Goal: Task Accomplishment & Management: Manage account settings

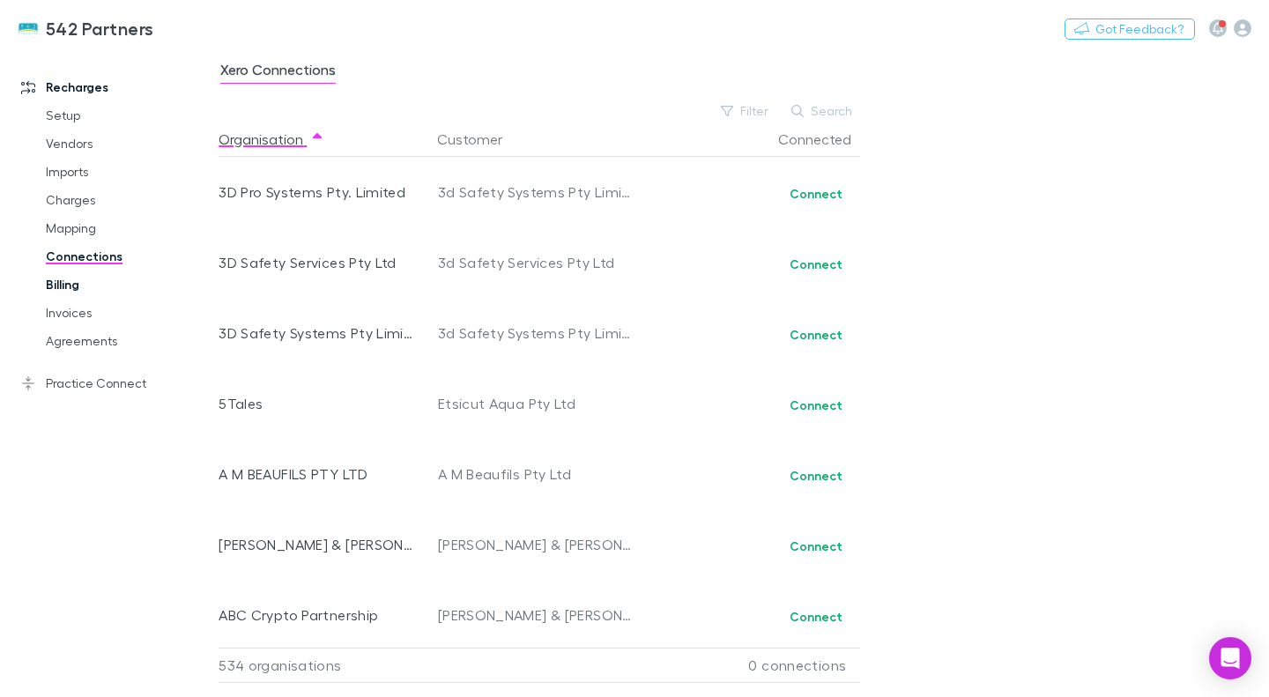
click at [77, 285] on link "Billing" at bounding box center [128, 285] width 200 height 28
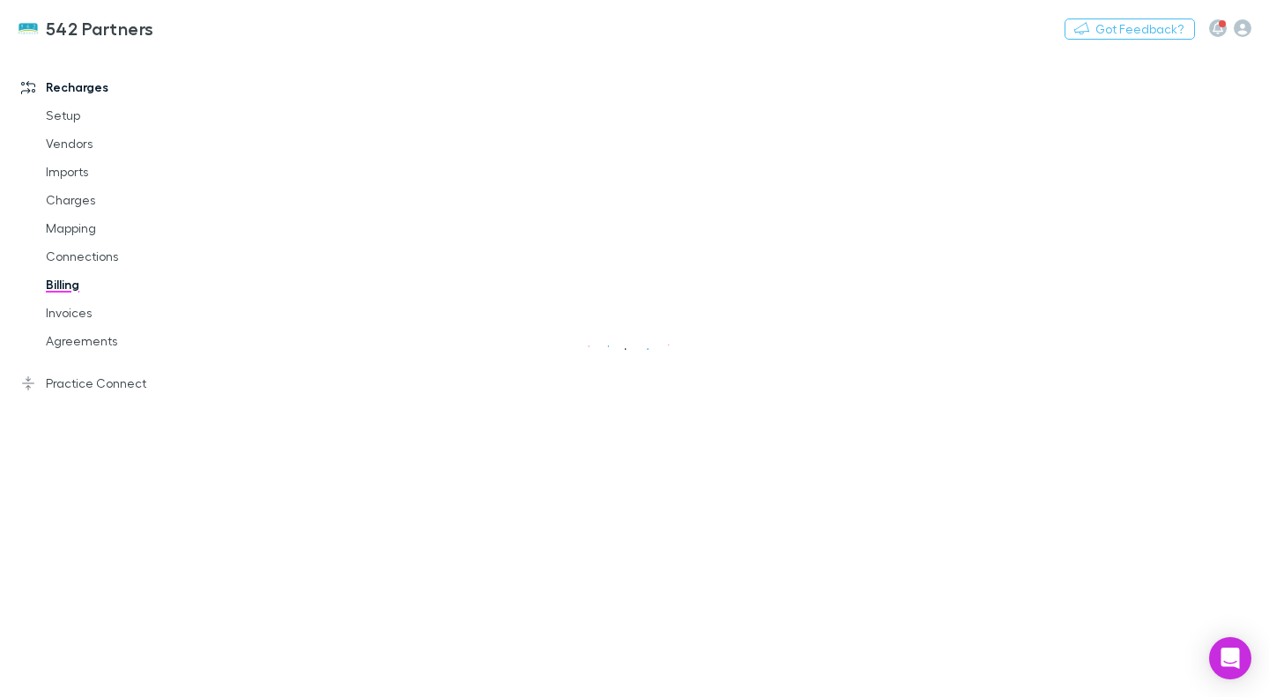
click at [77, 285] on link "Billing" at bounding box center [128, 285] width 200 height 28
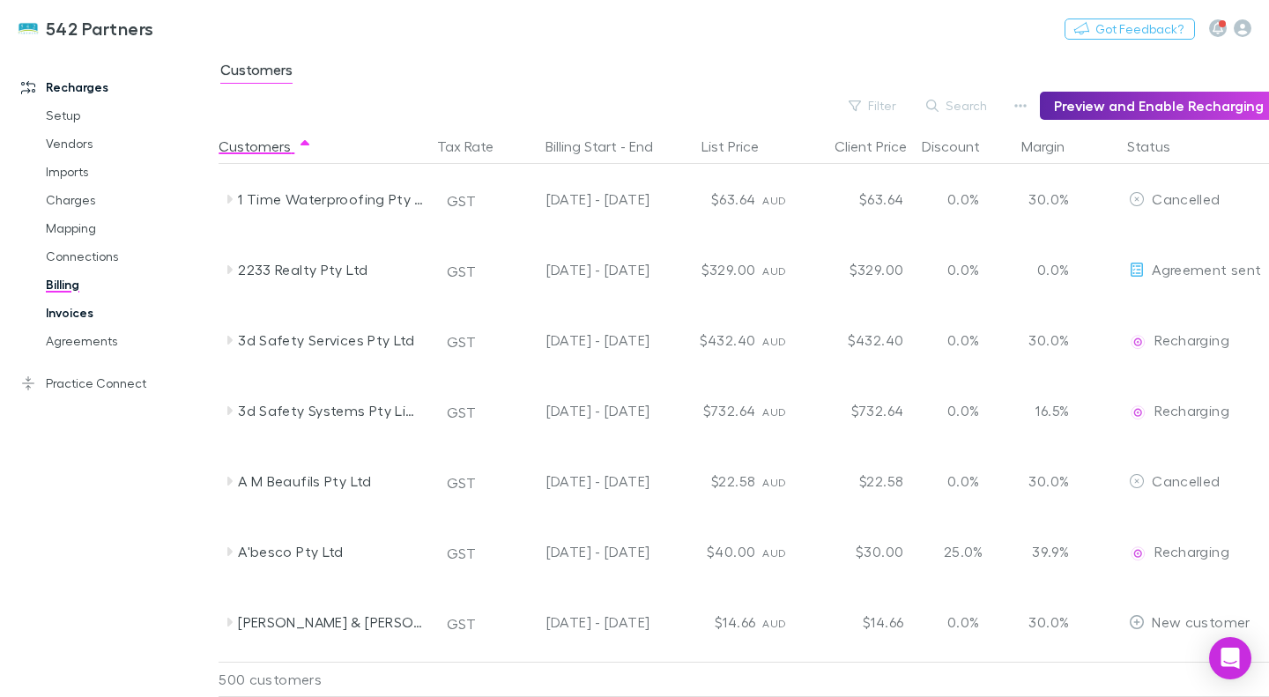
click at [115, 319] on link "Invoices" at bounding box center [128, 313] width 200 height 28
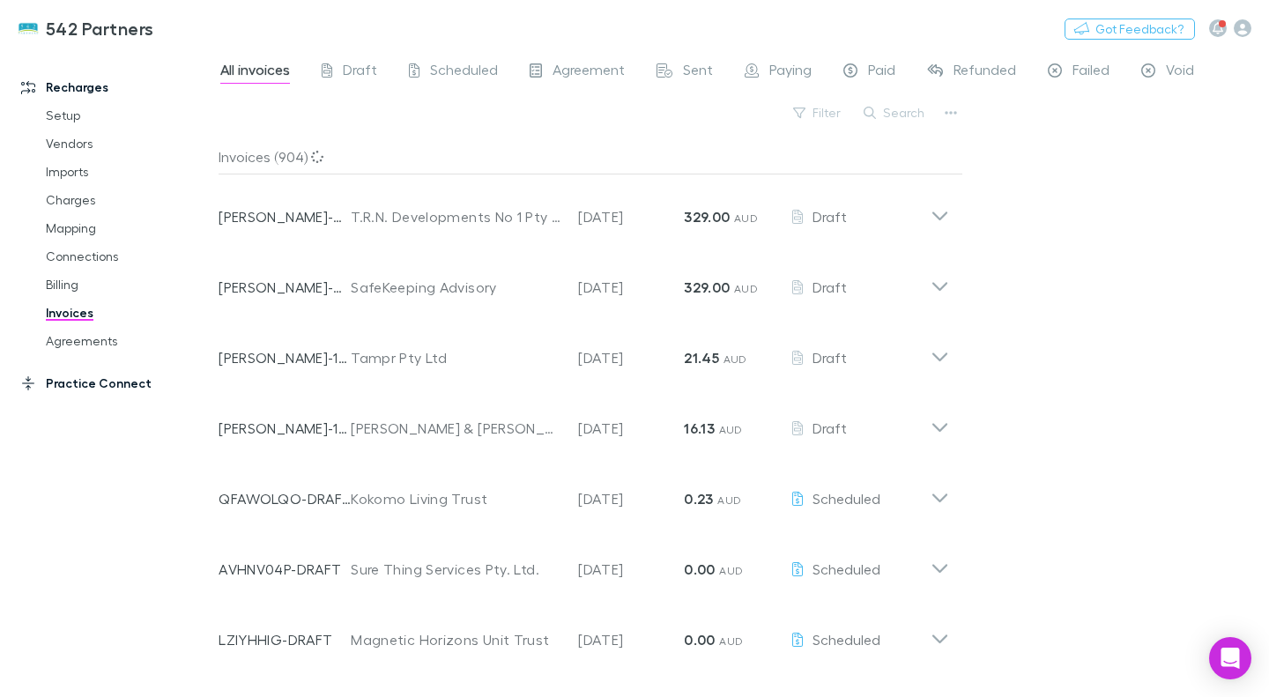
click at [103, 381] on link "Practice Connect" at bounding box center [116, 383] width 225 height 28
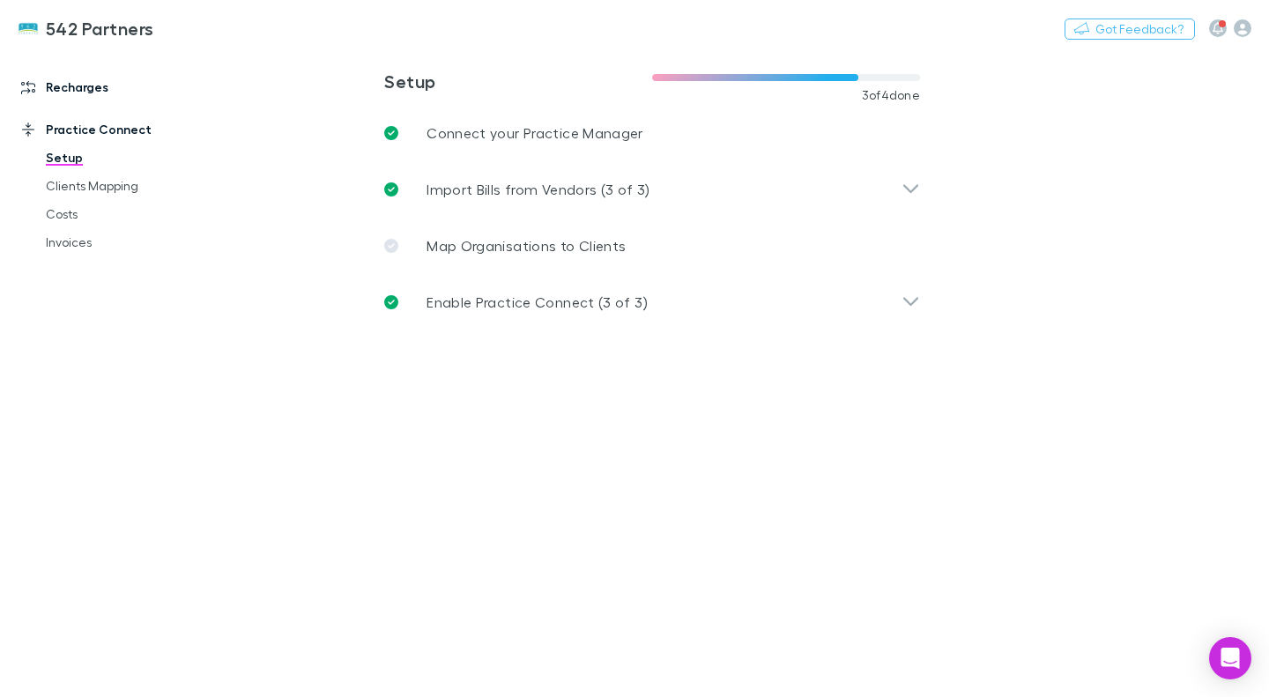
click at [71, 93] on link "Recharges" at bounding box center [116, 87] width 225 height 28
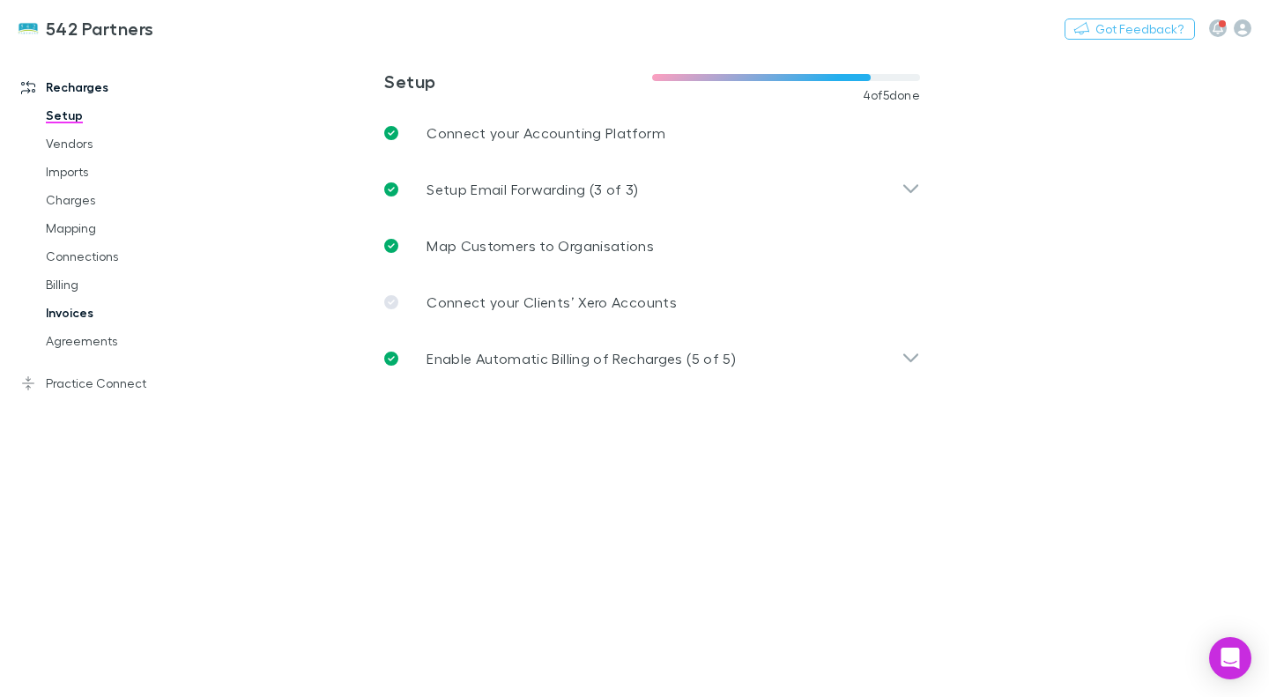
click at [93, 300] on link "Invoices" at bounding box center [128, 313] width 200 height 28
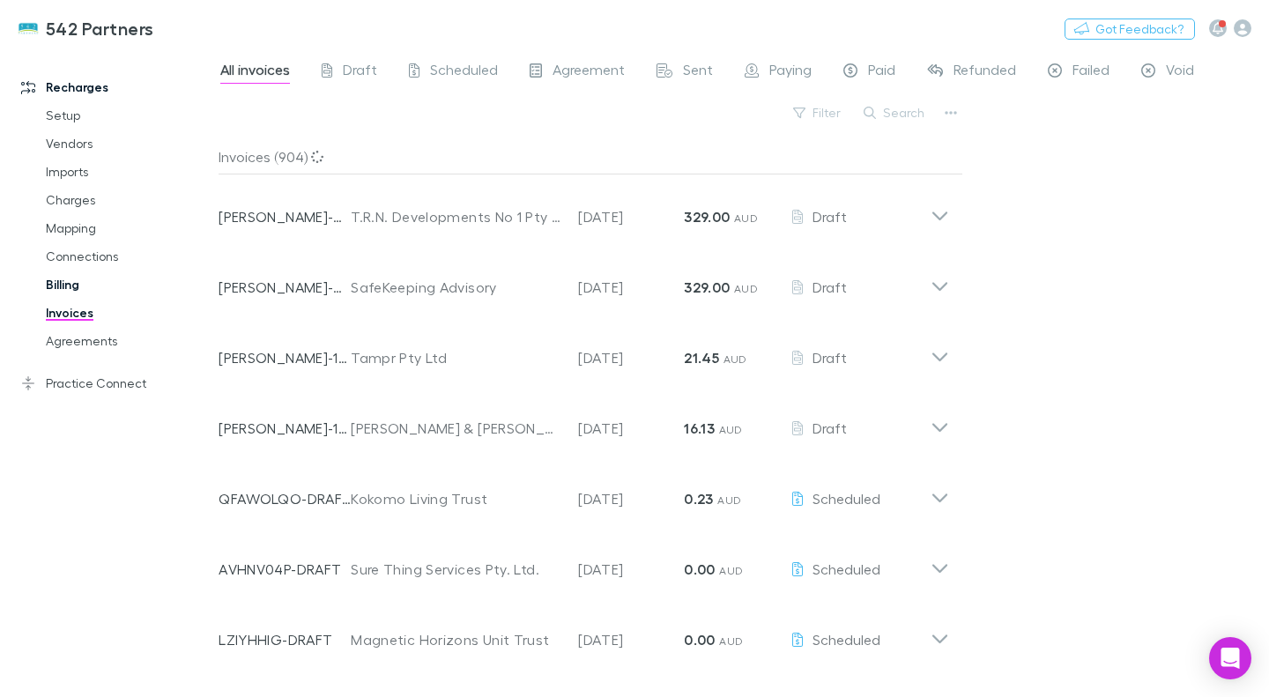
click at [98, 291] on link "Billing" at bounding box center [128, 285] width 200 height 28
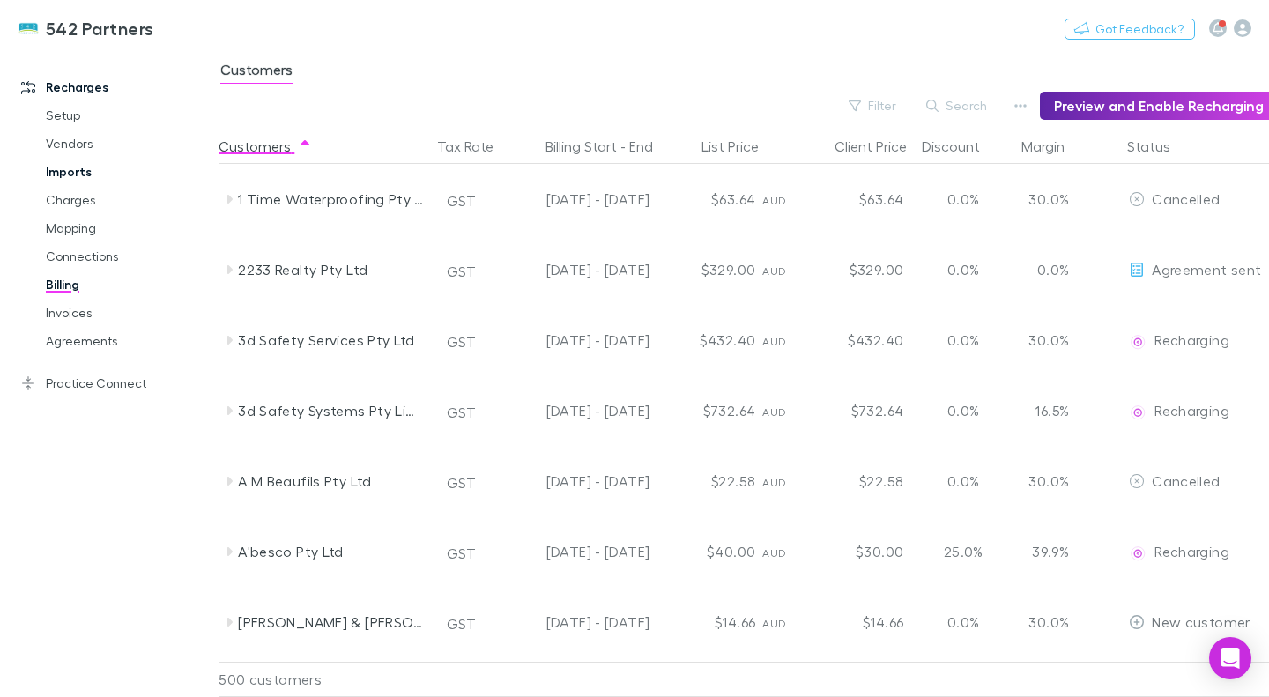
click at [72, 172] on link "Imports" at bounding box center [128, 172] width 200 height 28
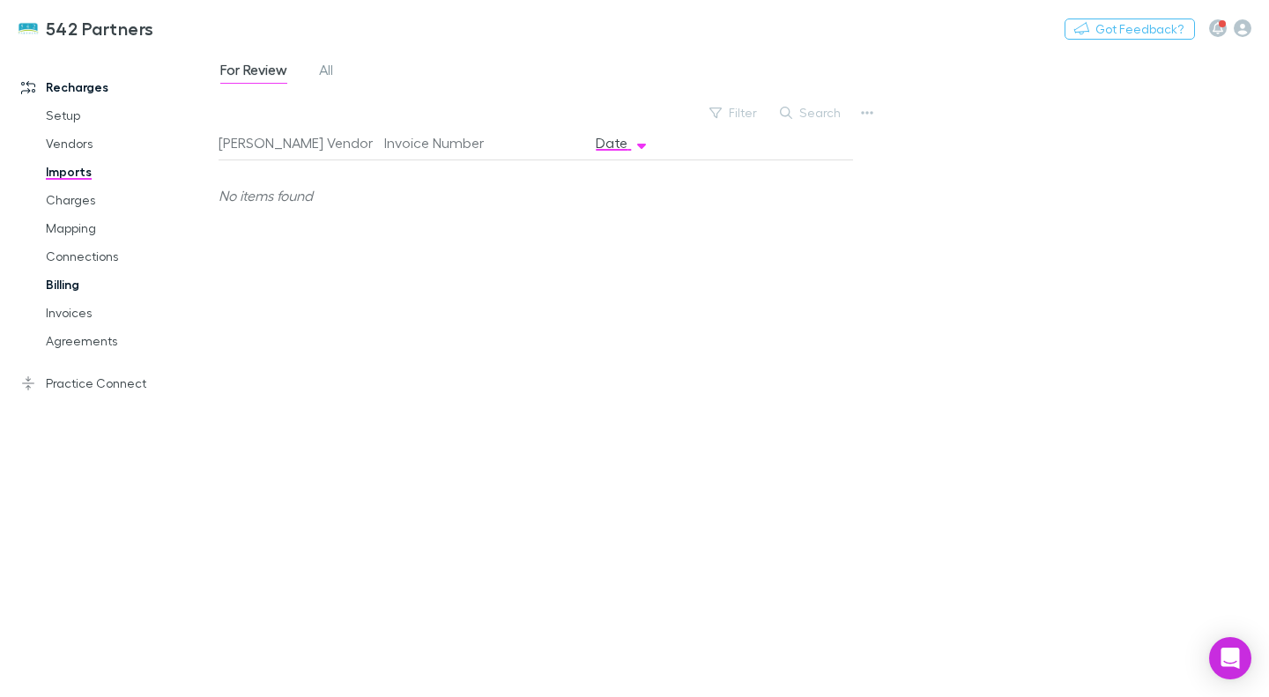
click at [64, 286] on link "Billing" at bounding box center [128, 285] width 200 height 28
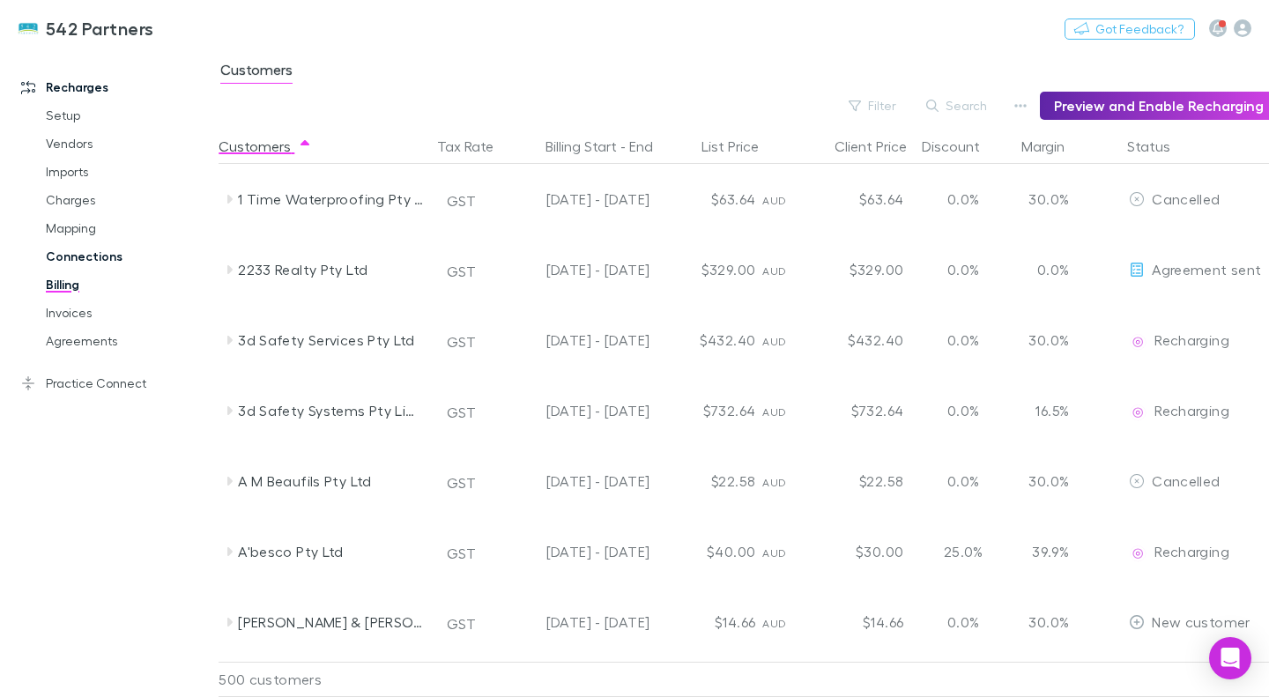
click at [95, 242] on link "Connections" at bounding box center [128, 256] width 200 height 28
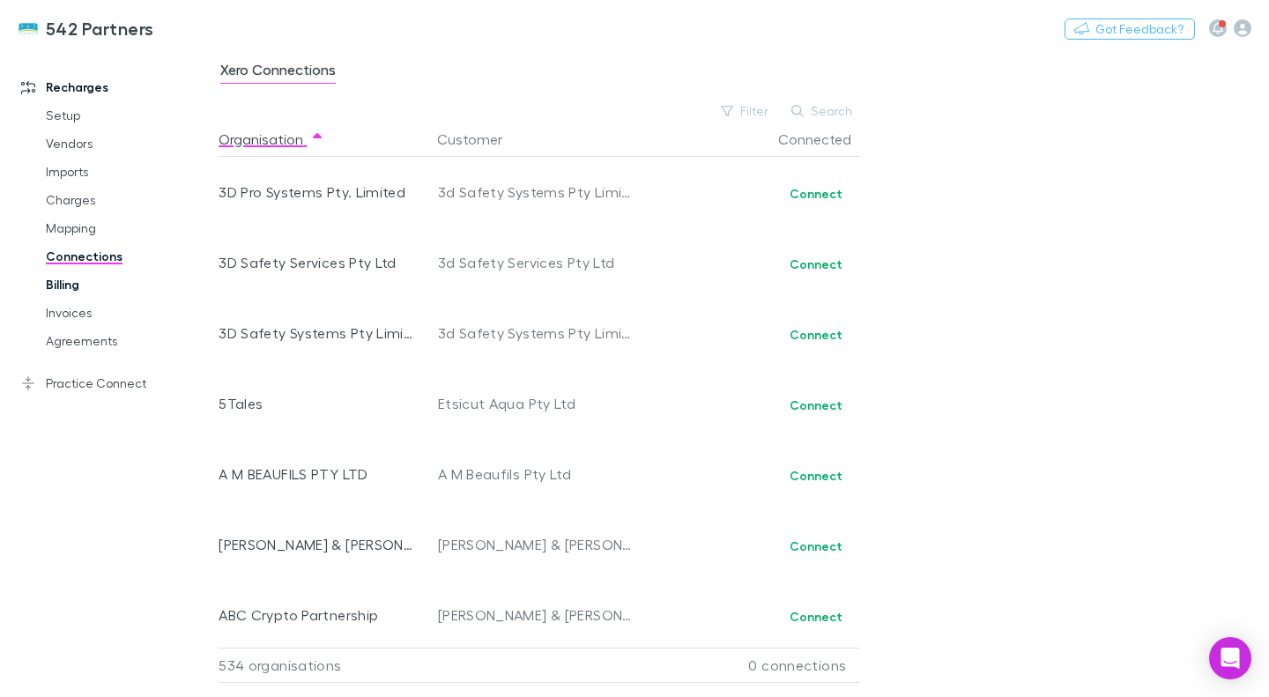
click at [128, 279] on link "Billing" at bounding box center [128, 285] width 200 height 28
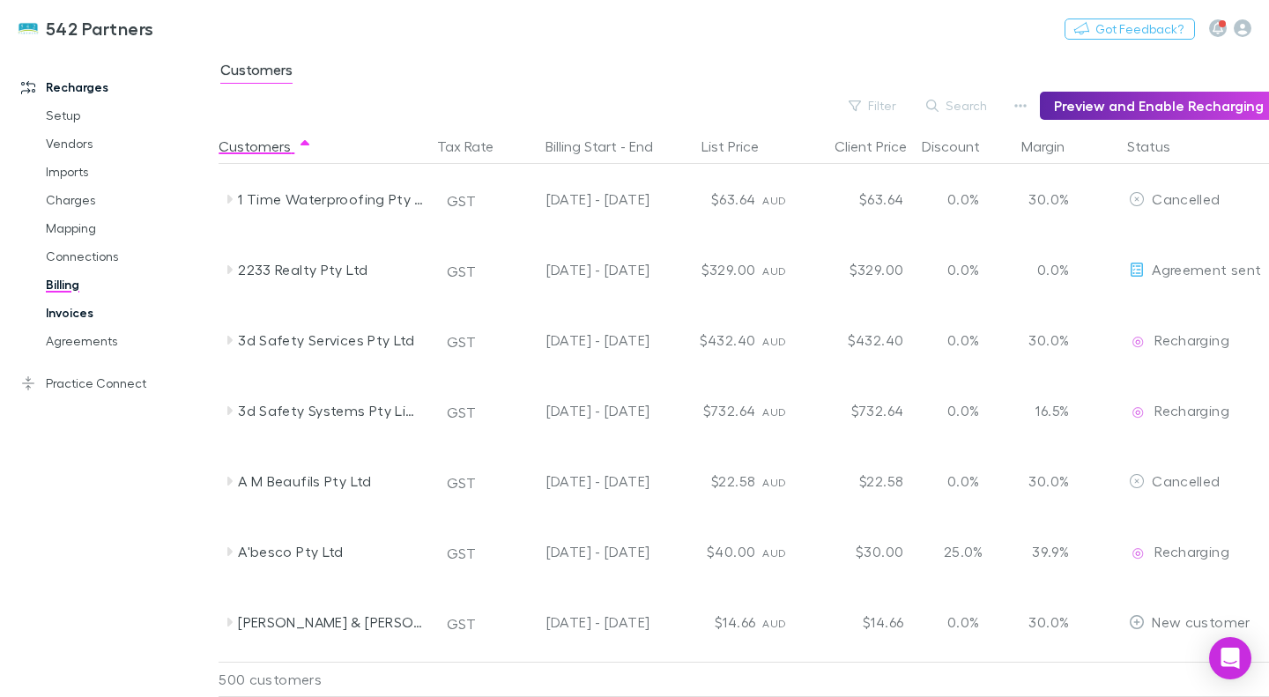
click at [61, 308] on link "Invoices" at bounding box center [128, 313] width 200 height 28
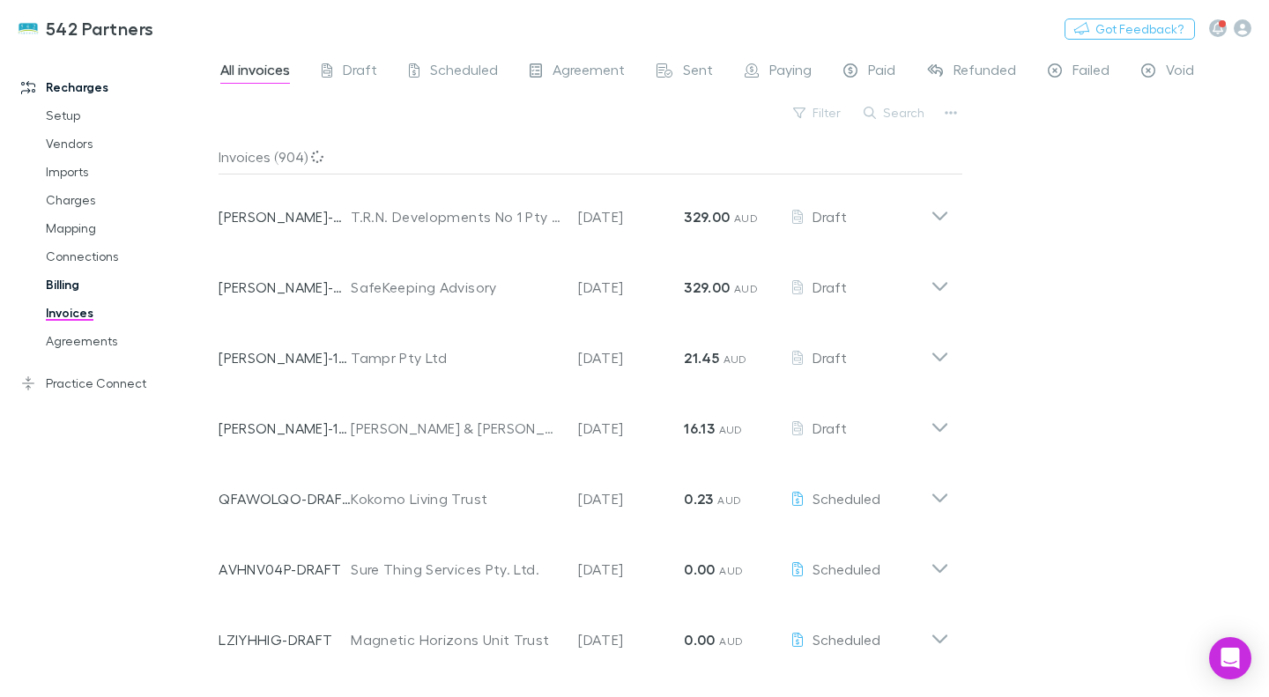
click at [83, 288] on link "Billing" at bounding box center [128, 285] width 200 height 28
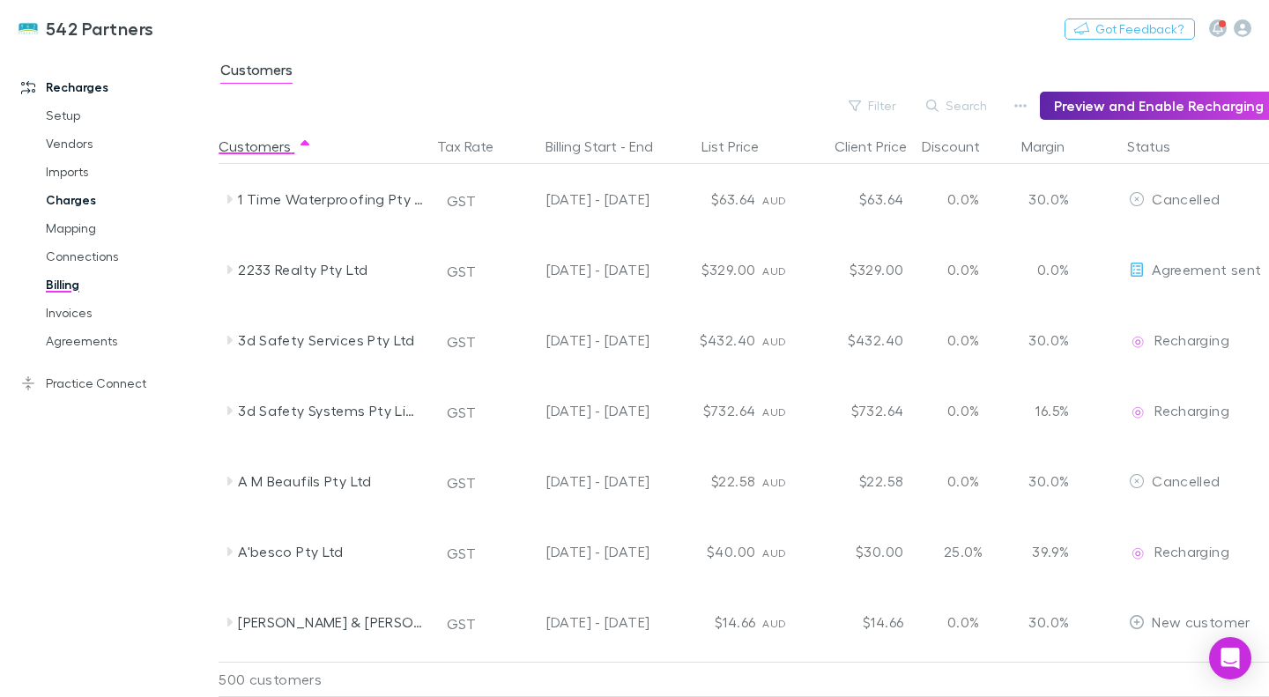
click at [80, 193] on link "Charges" at bounding box center [128, 200] width 200 height 28
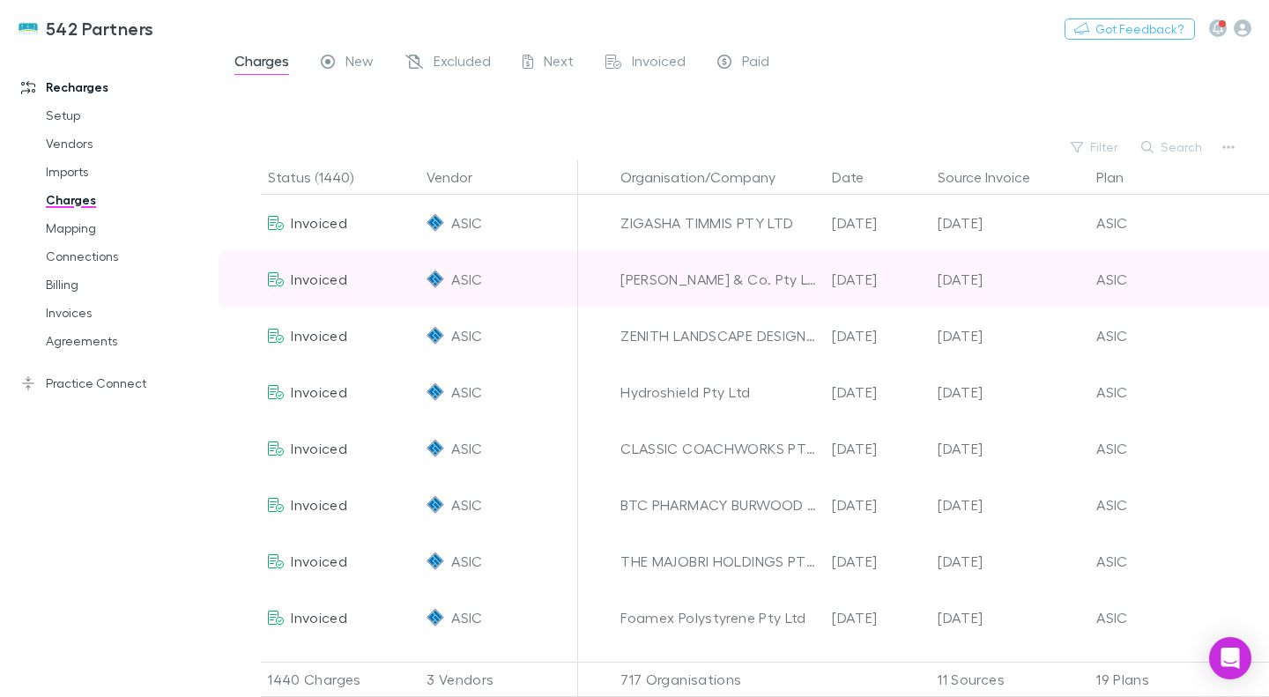
click at [532, 271] on div "ASIC" at bounding box center [499, 279] width 144 height 56
click at [322, 279] on span "Invoiced" at bounding box center [319, 279] width 56 height 17
click at [446, 287] on div "ASIC" at bounding box center [499, 279] width 144 height 56
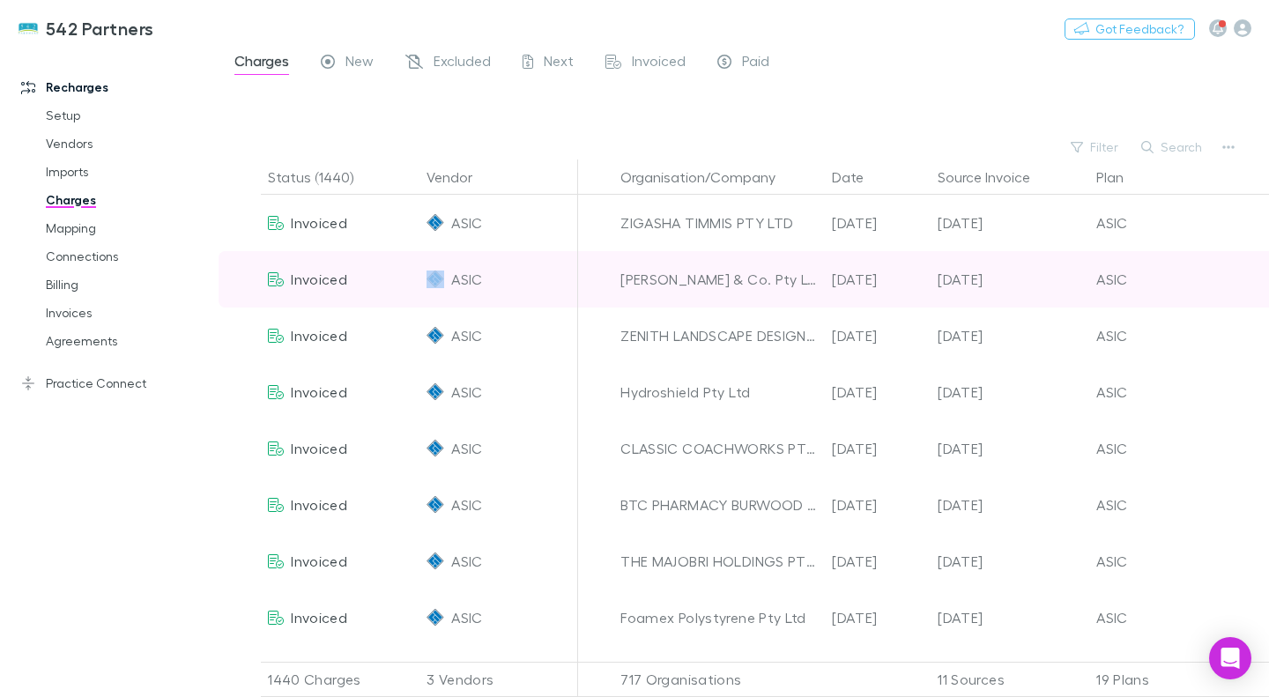
click at [446, 287] on div "ASIC" at bounding box center [499, 279] width 144 height 56
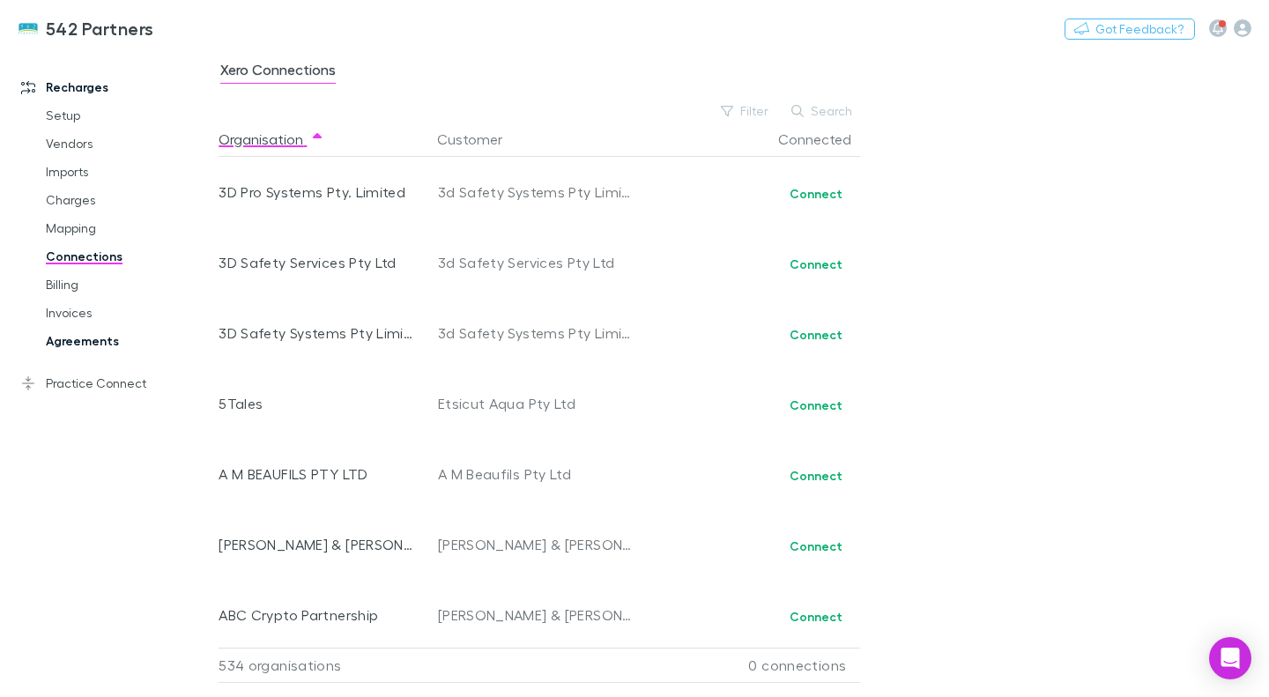
click at [100, 332] on link "Agreements" at bounding box center [128, 341] width 200 height 28
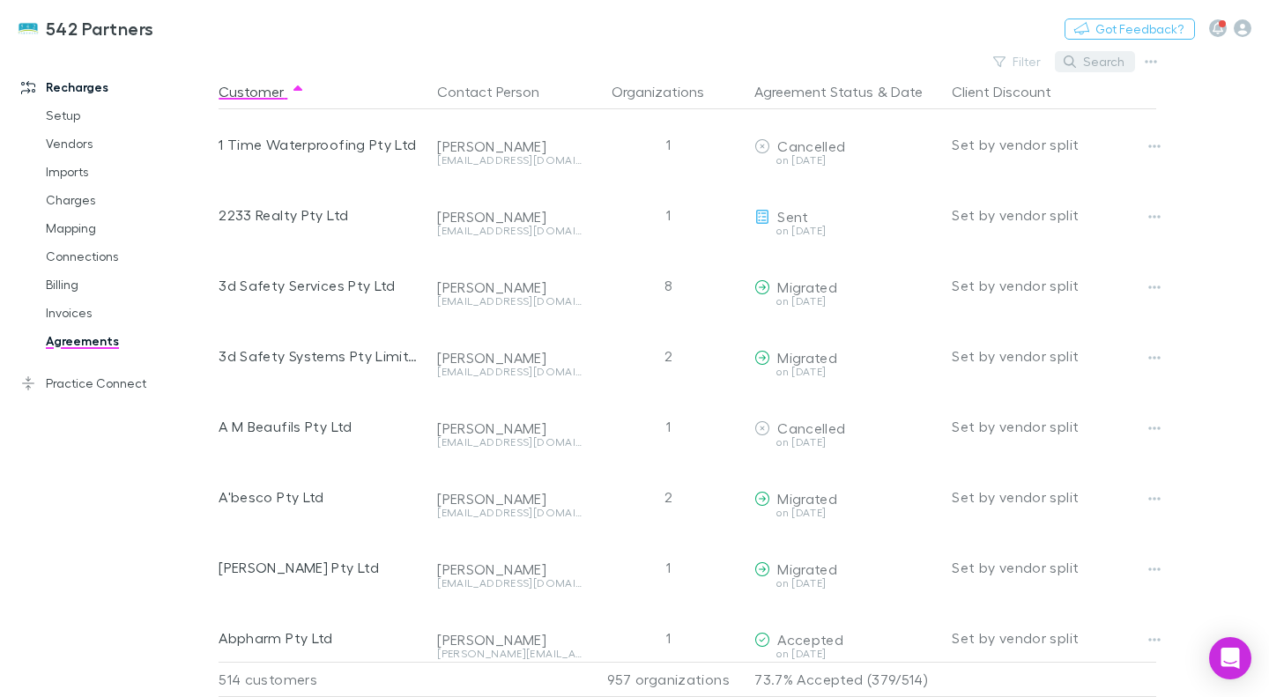
click at [1106, 60] on button "Search" at bounding box center [1095, 61] width 80 height 21
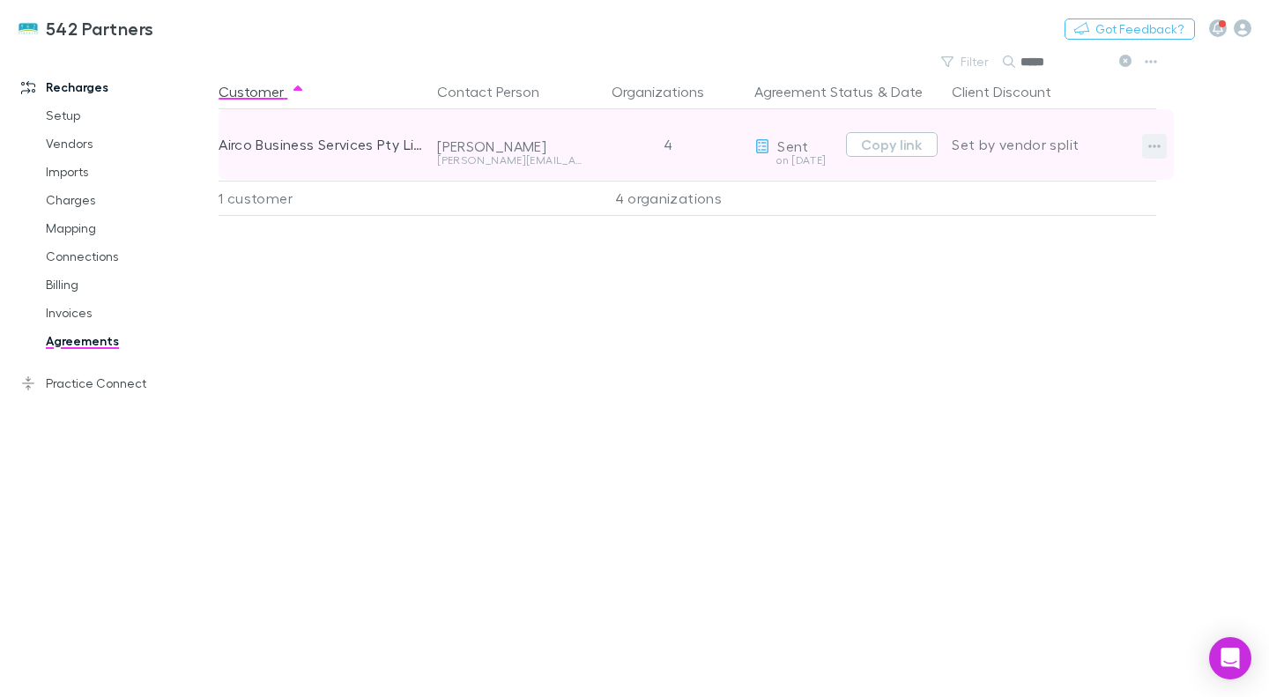
type input "*****"
click at [1158, 144] on icon "button" at bounding box center [1154, 146] width 12 height 14
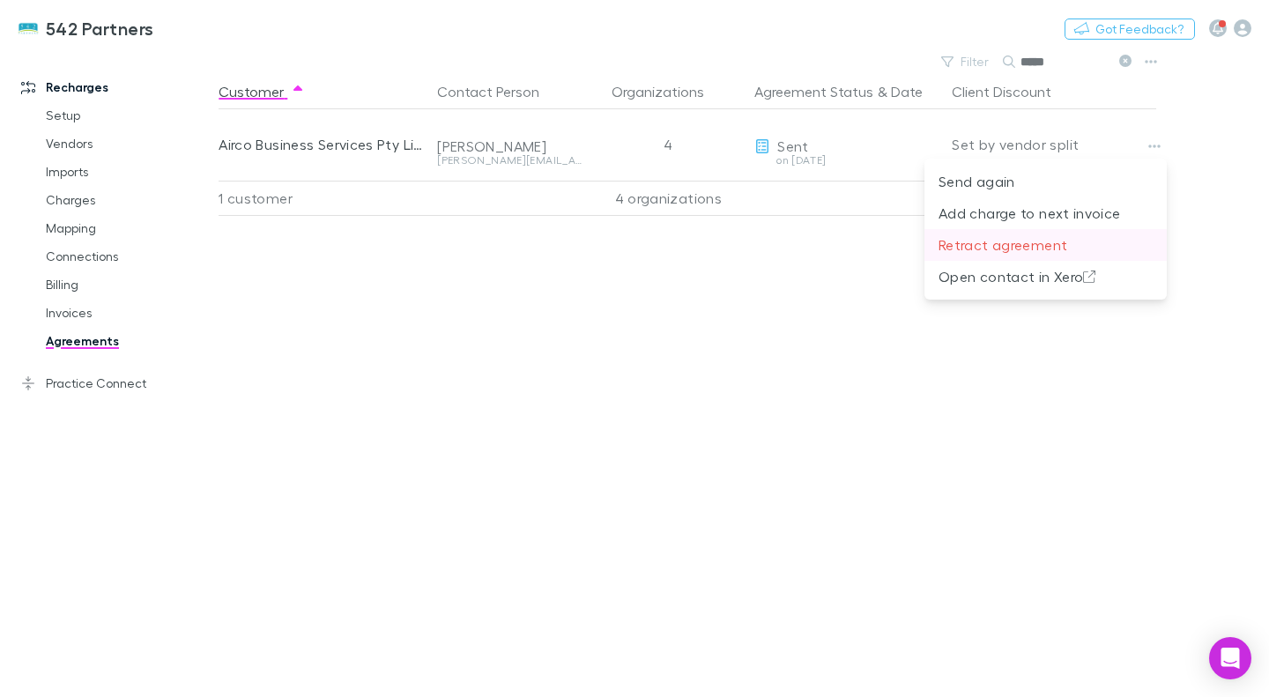
click at [1076, 254] on p "Retract agreement" at bounding box center [1046, 244] width 214 height 21
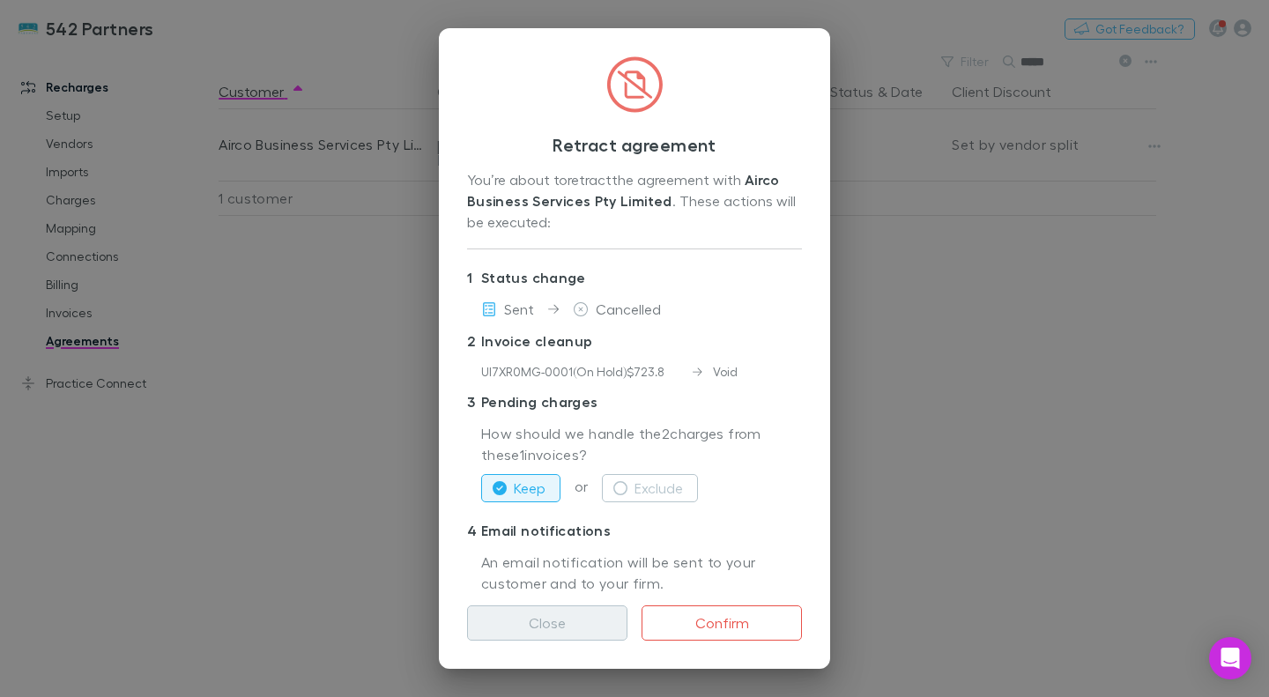
click at [563, 626] on button "Close" at bounding box center [547, 623] width 160 height 35
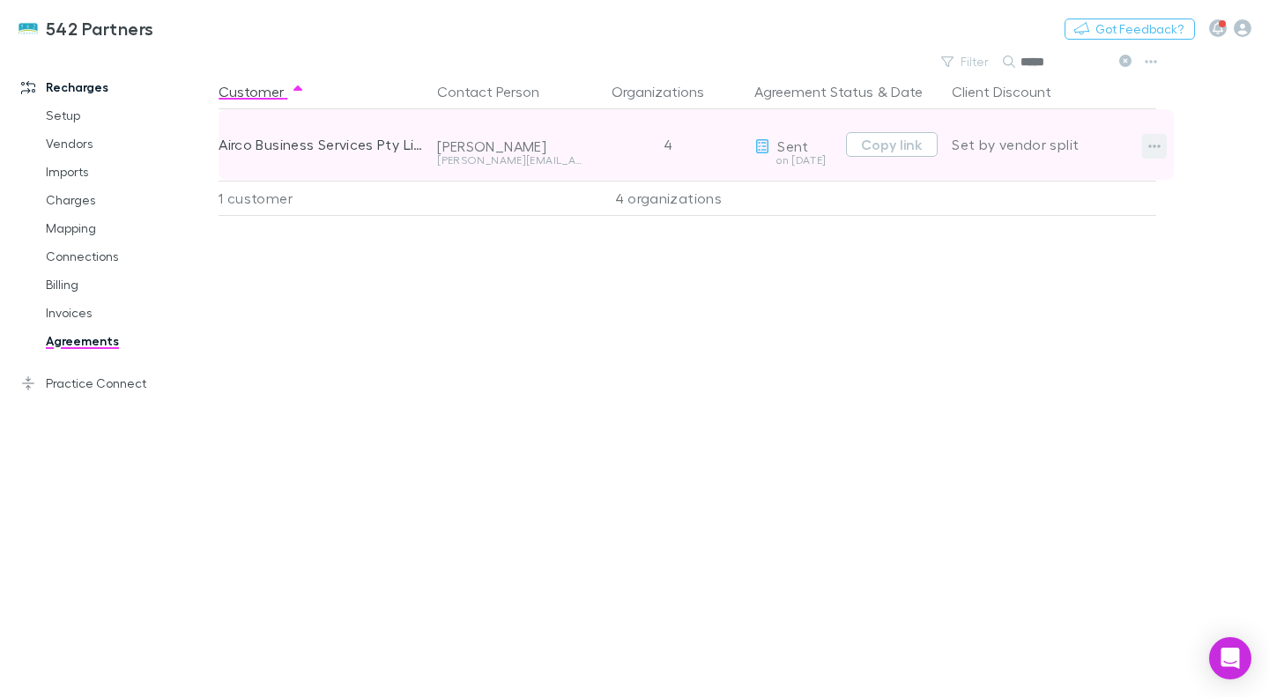
click at [1143, 152] on button "button" at bounding box center [1154, 146] width 25 height 25
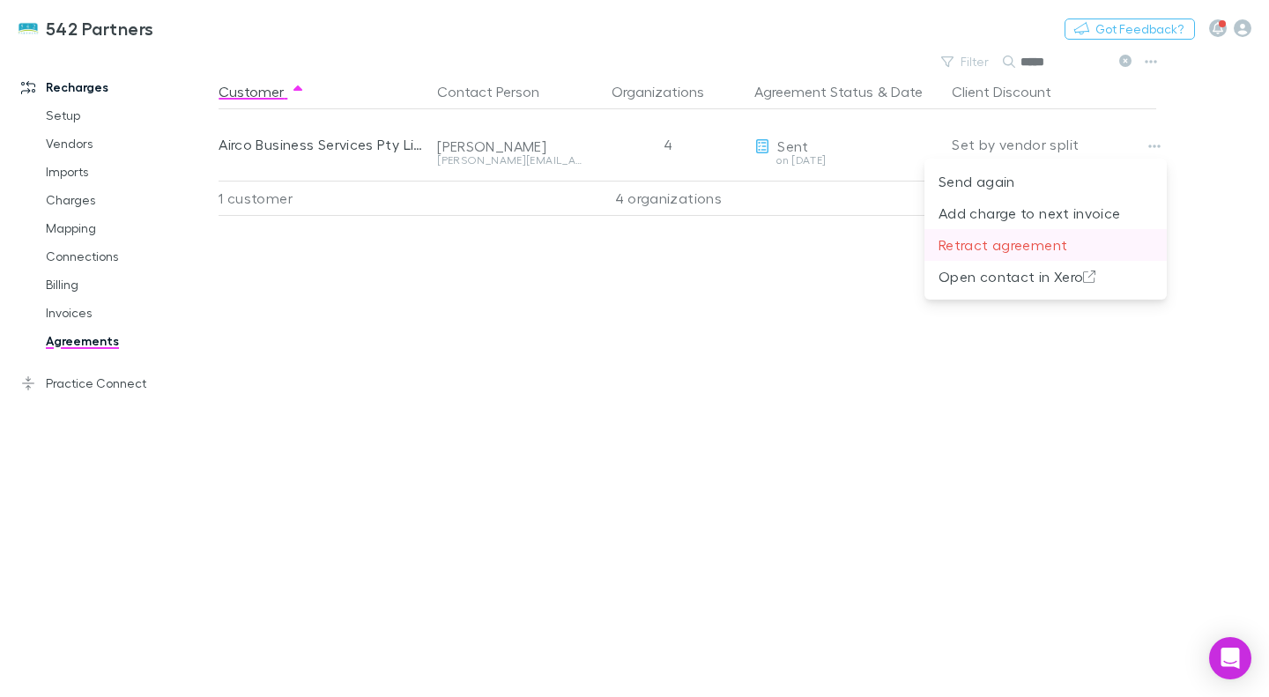
click at [1104, 239] on p "Retract agreement" at bounding box center [1046, 244] width 214 height 21
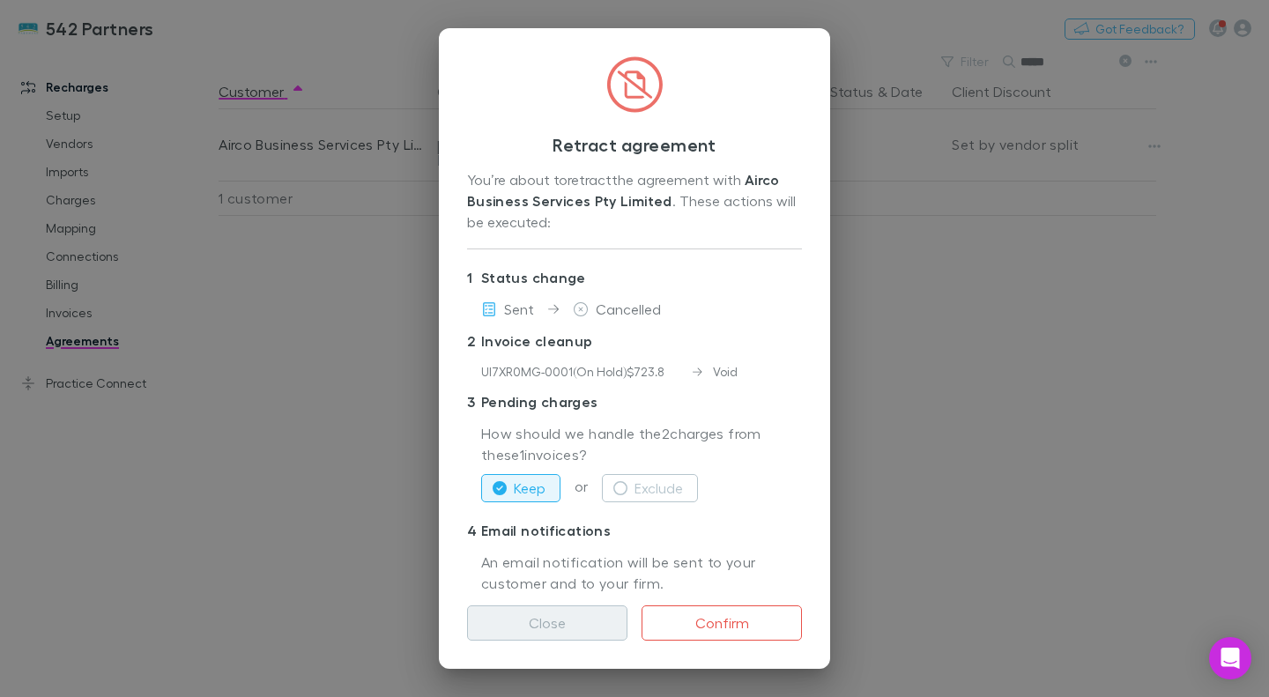
click at [564, 636] on button "Close" at bounding box center [547, 623] width 160 height 35
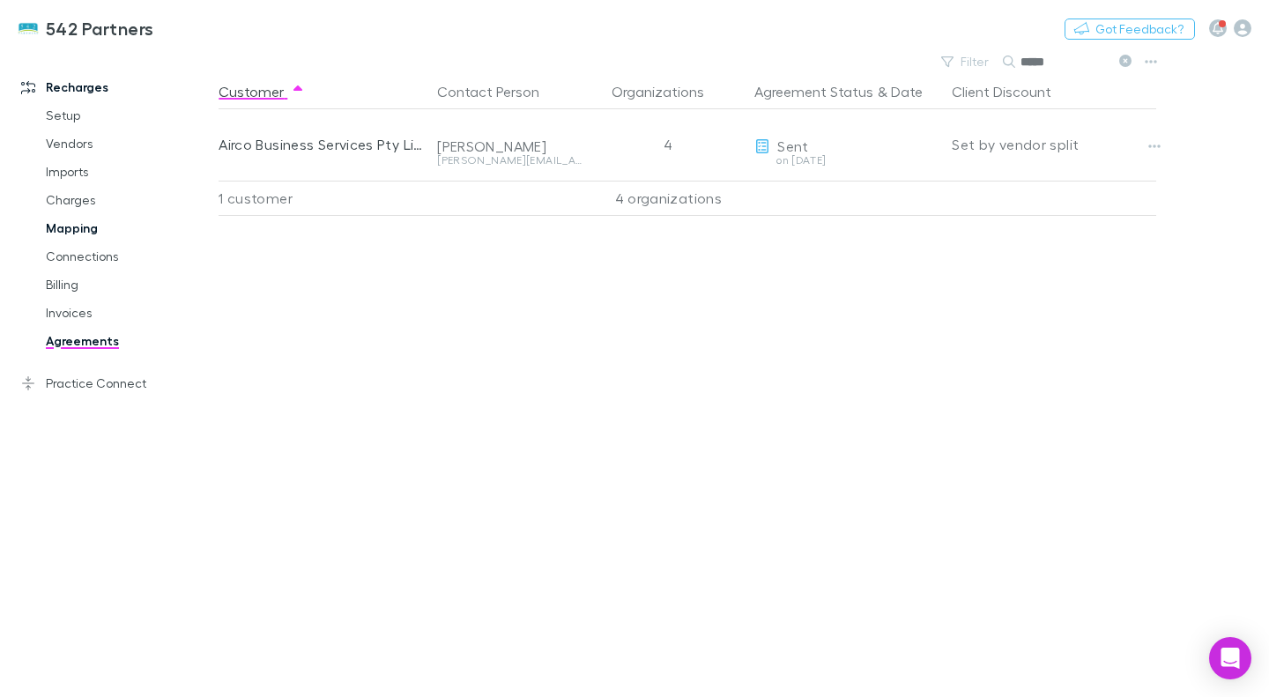
click at [85, 234] on link "Mapping" at bounding box center [128, 228] width 200 height 28
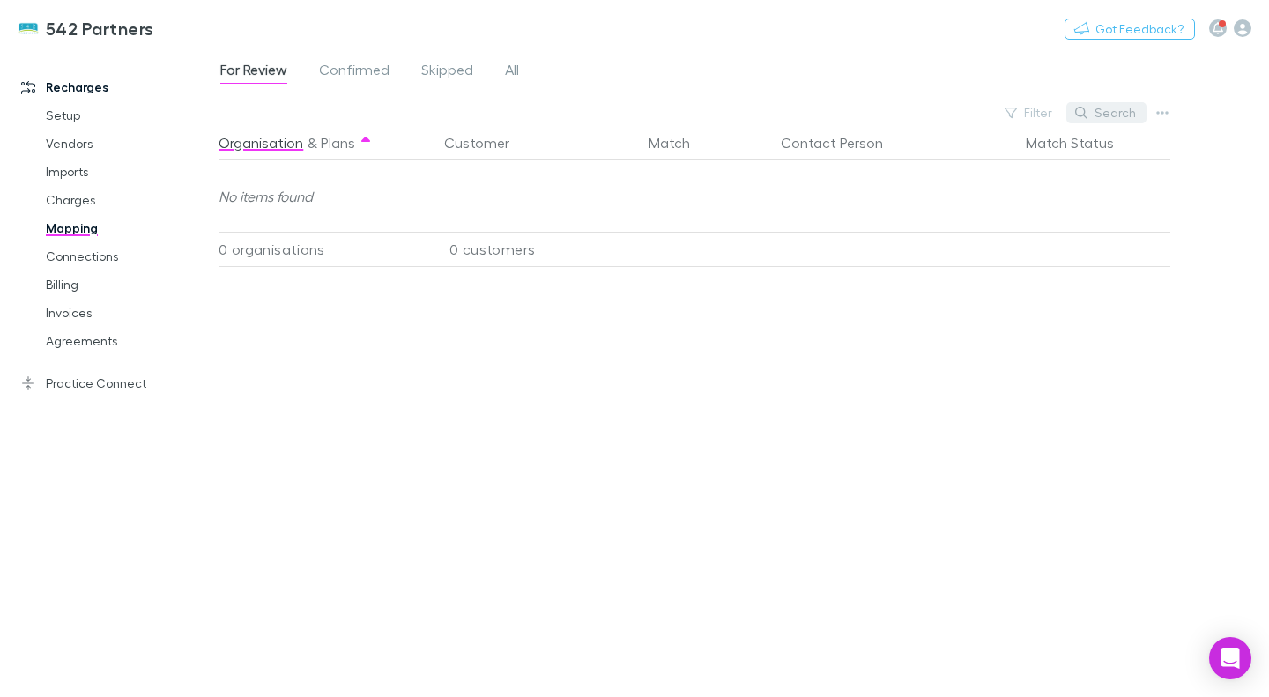
click at [1122, 108] on button "Search" at bounding box center [1106, 112] width 80 height 21
type input "*****"
click at [104, 279] on link "Billing" at bounding box center [128, 285] width 200 height 28
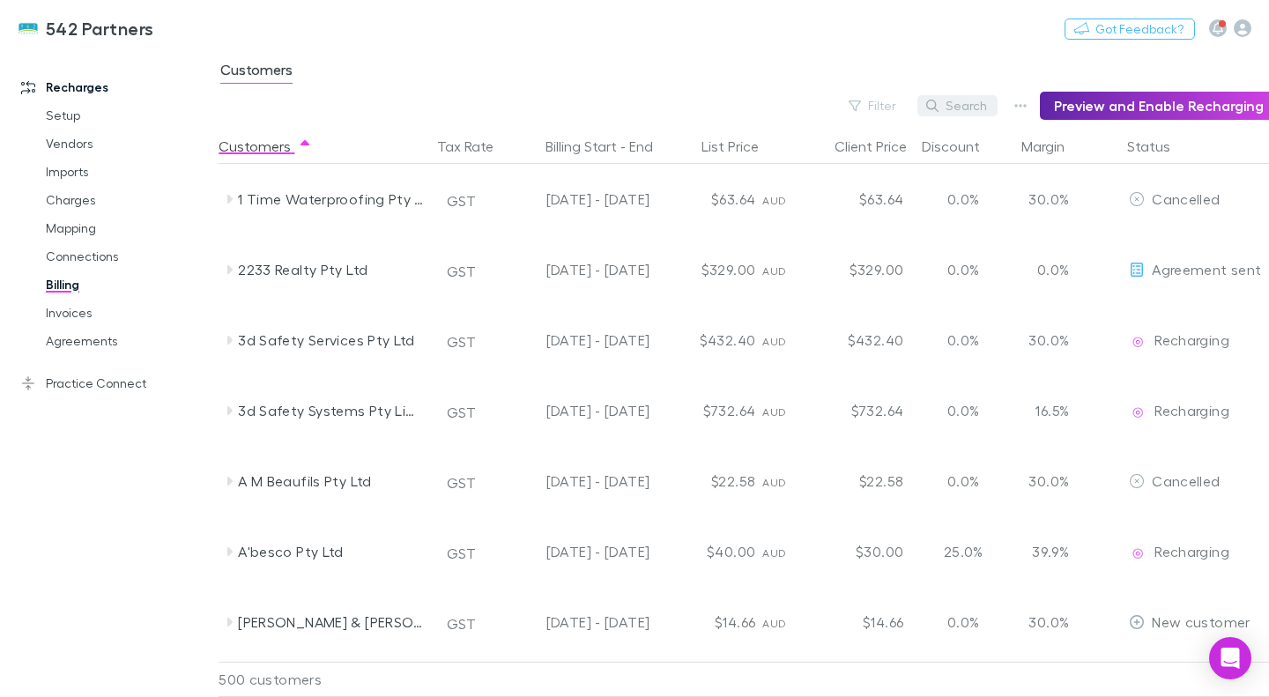
click at [973, 109] on button "Search" at bounding box center [958, 105] width 80 height 21
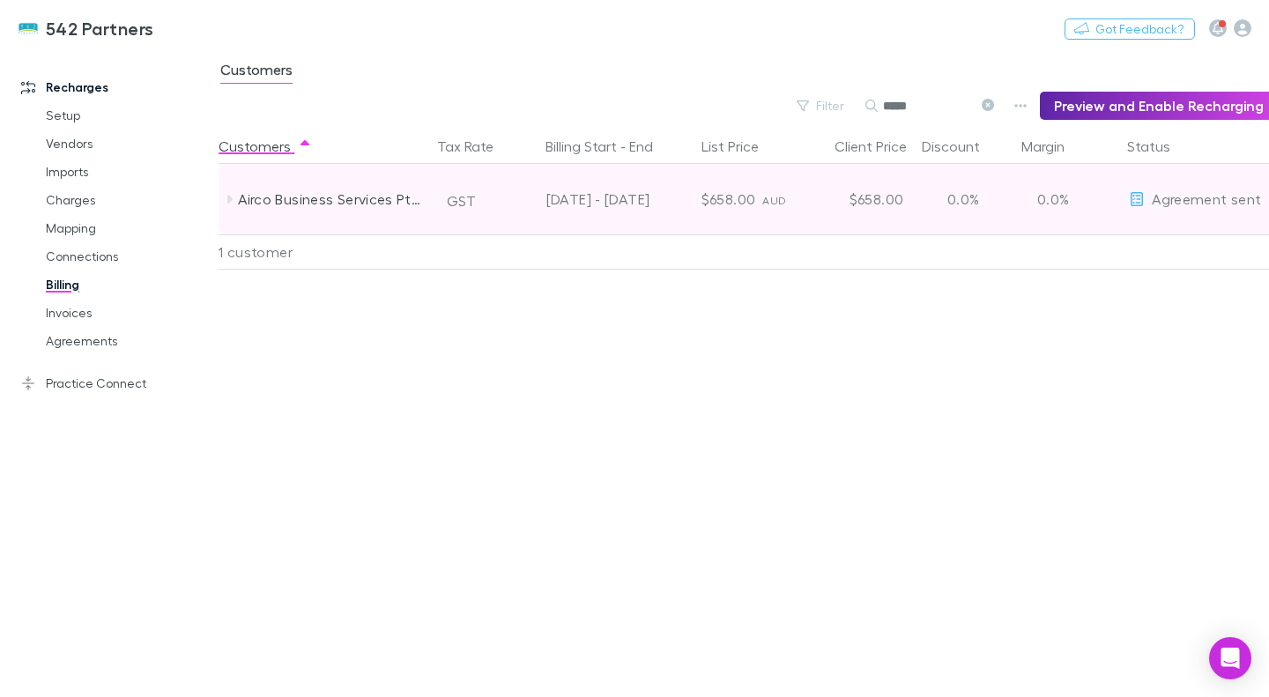
type input "*****"
click at [229, 204] on icon at bounding box center [229, 199] width 14 height 14
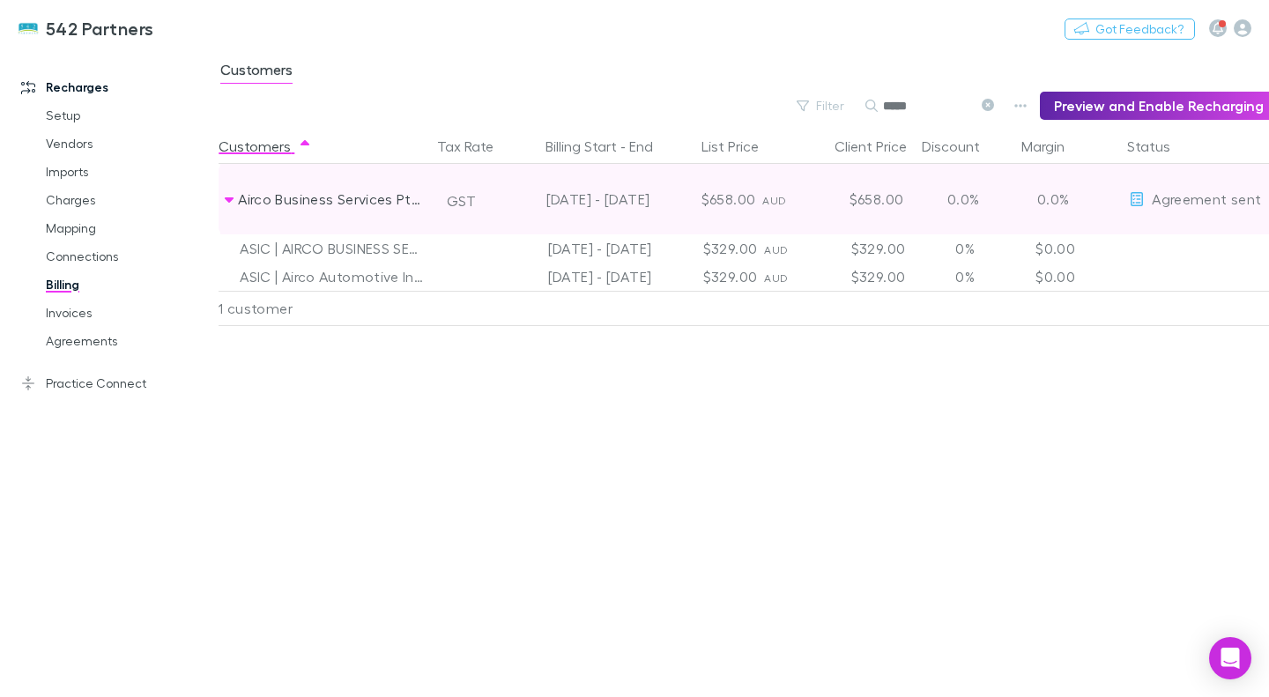
click at [231, 200] on icon at bounding box center [229, 199] width 9 height 5
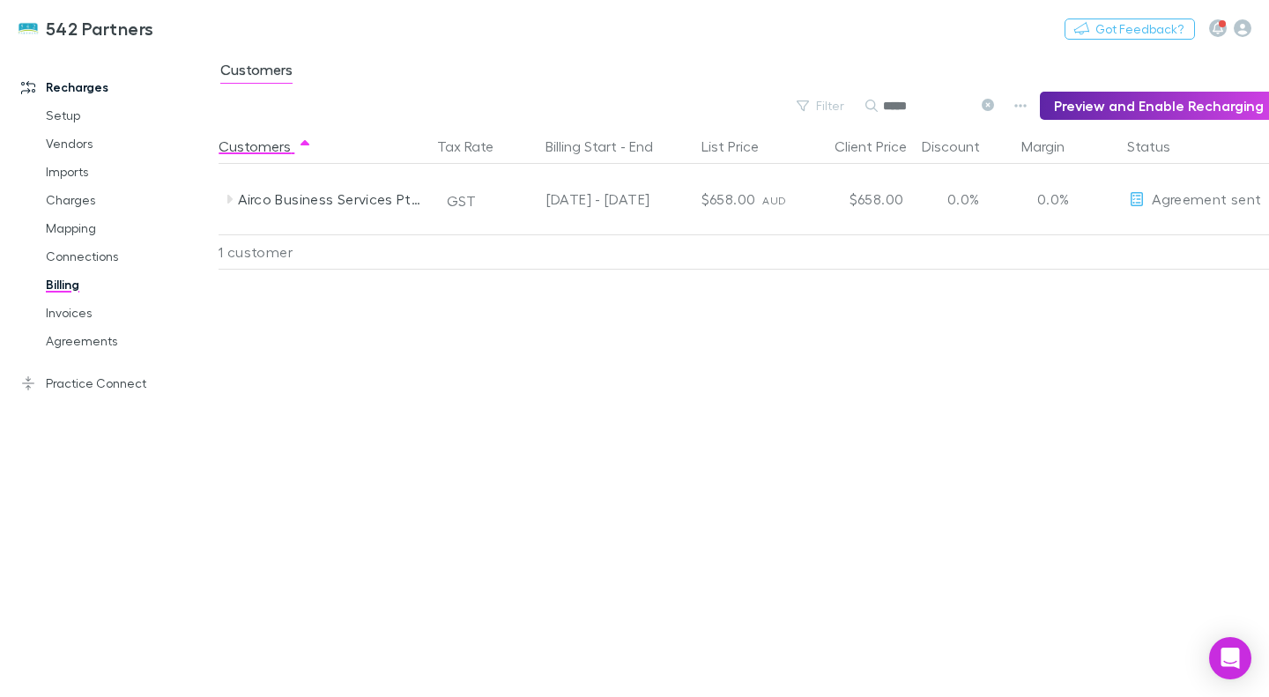
drag, startPoint x: 73, startPoint y: 289, endPoint x: 115, endPoint y: 278, distance: 43.0
click at [73, 289] on link "Billing" at bounding box center [128, 285] width 200 height 28
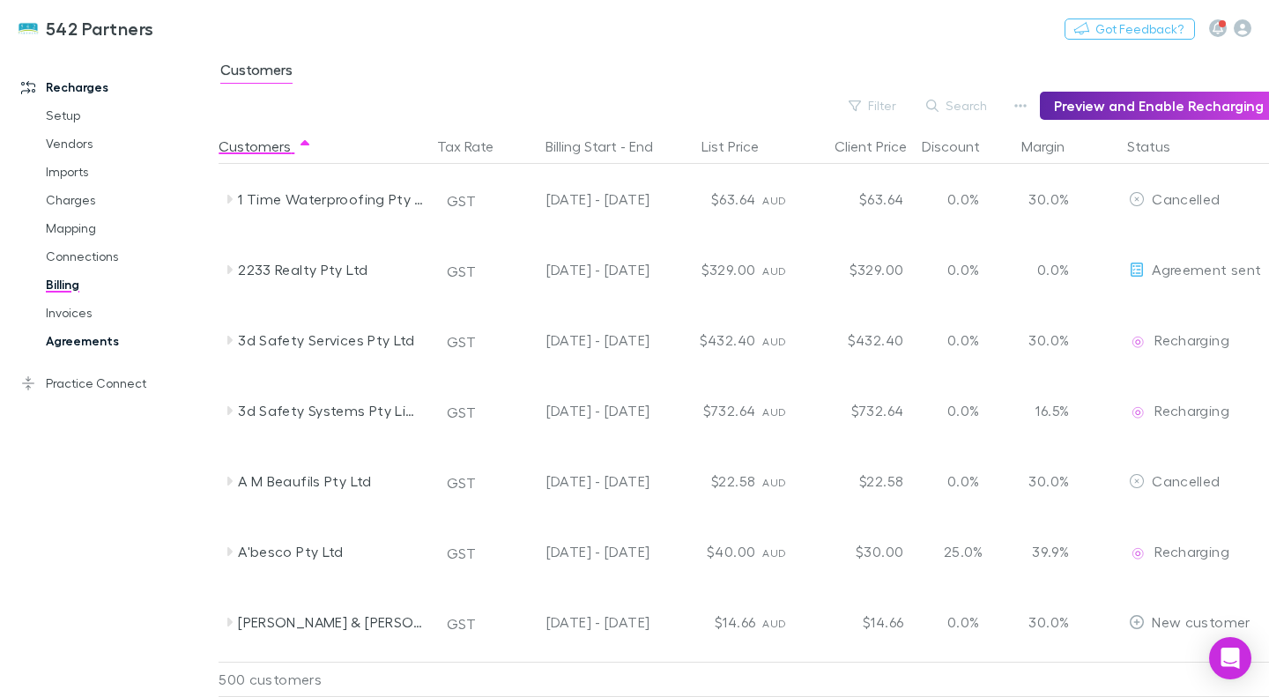
click at [101, 339] on link "Agreements" at bounding box center [128, 341] width 200 height 28
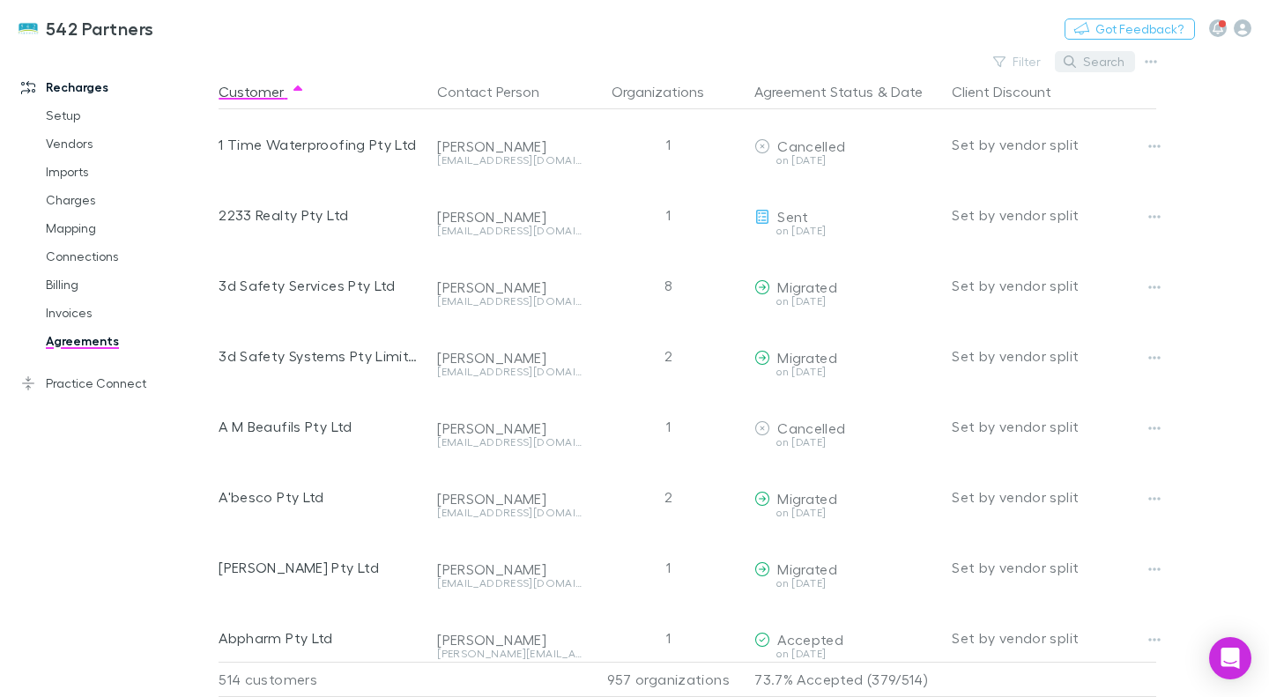
click at [1110, 66] on button "Search" at bounding box center [1095, 61] width 80 height 21
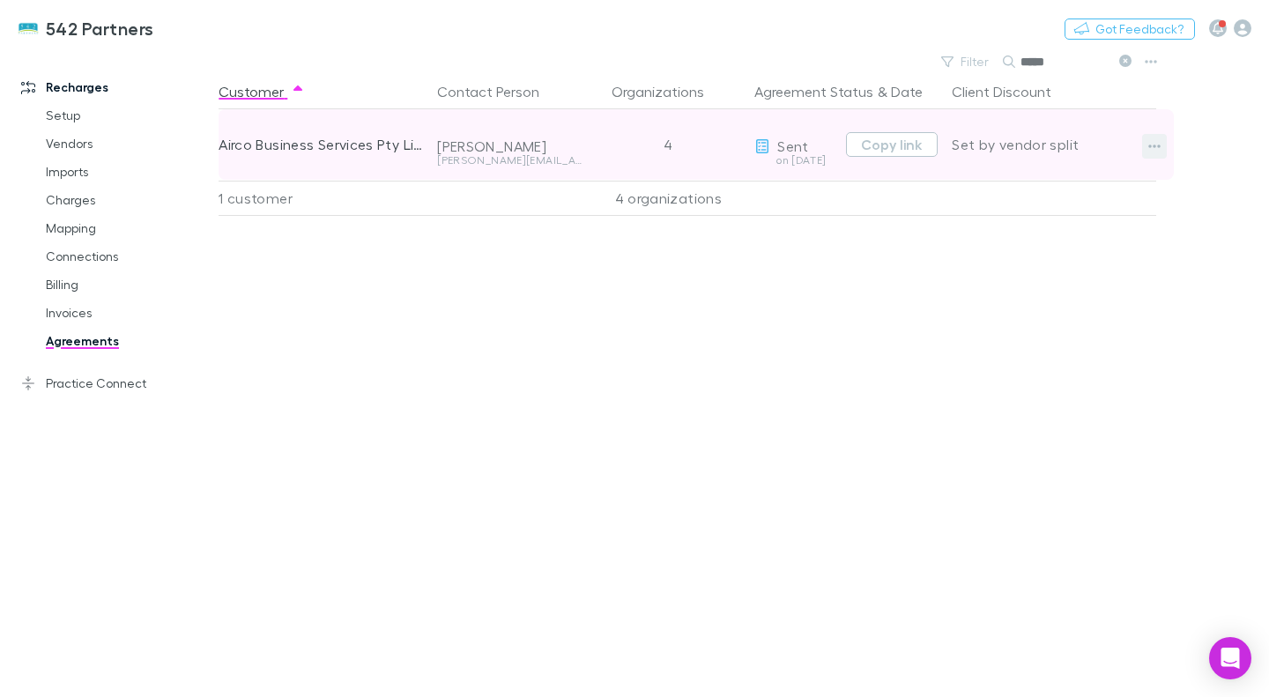
type input "*****"
click at [1149, 146] on icon "button" at bounding box center [1155, 147] width 12 height 4
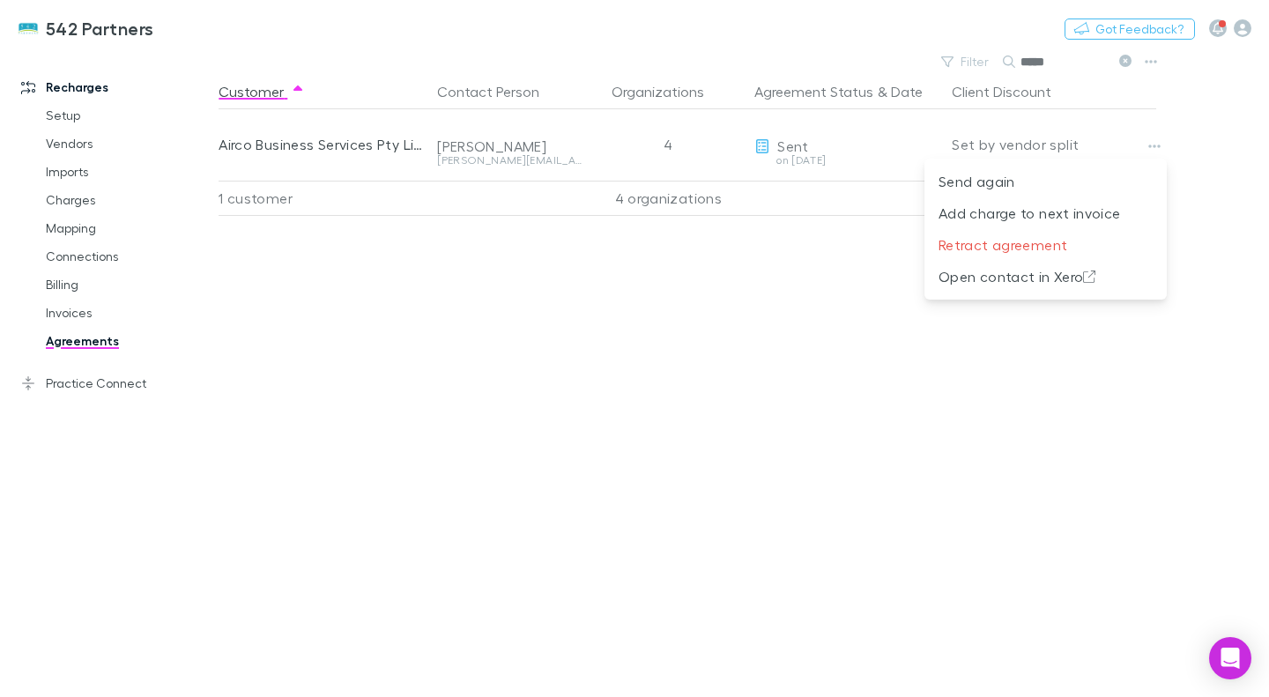
click at [639, 304] on div at bounding box center [634, 348] width 1269 height 697
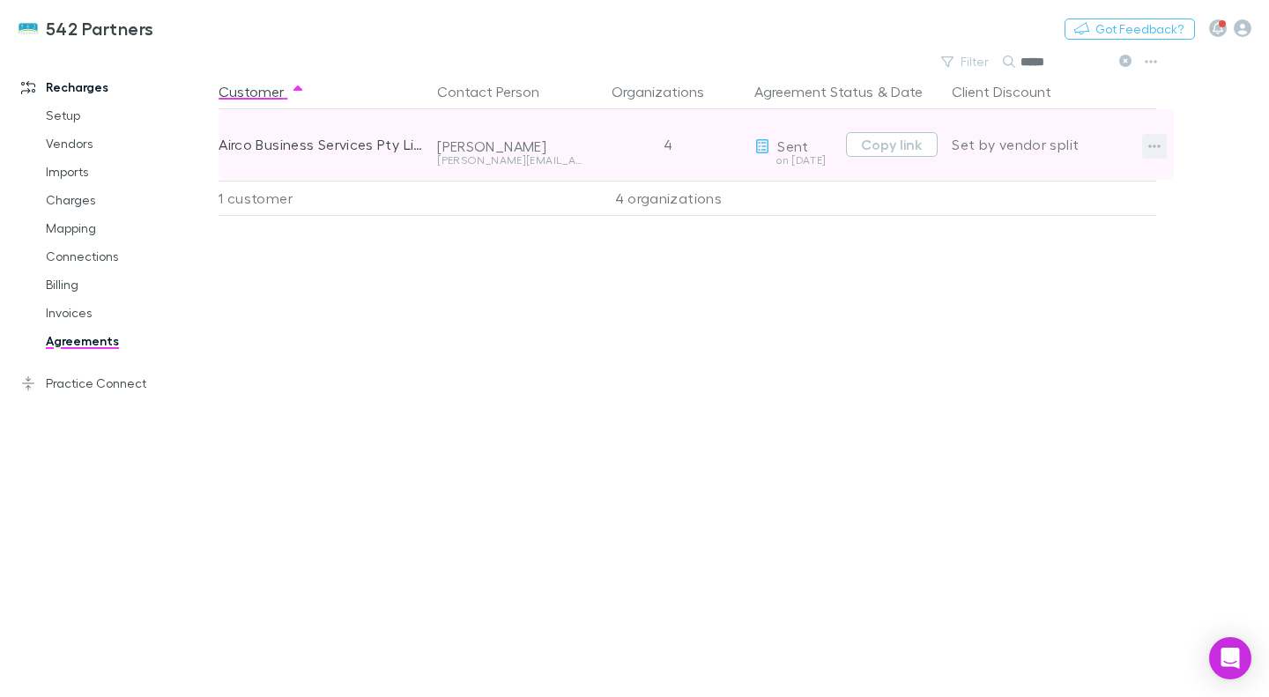
click at [1148, 149] on icon "button" at bounding box center [1154, 146] width 12 height 14
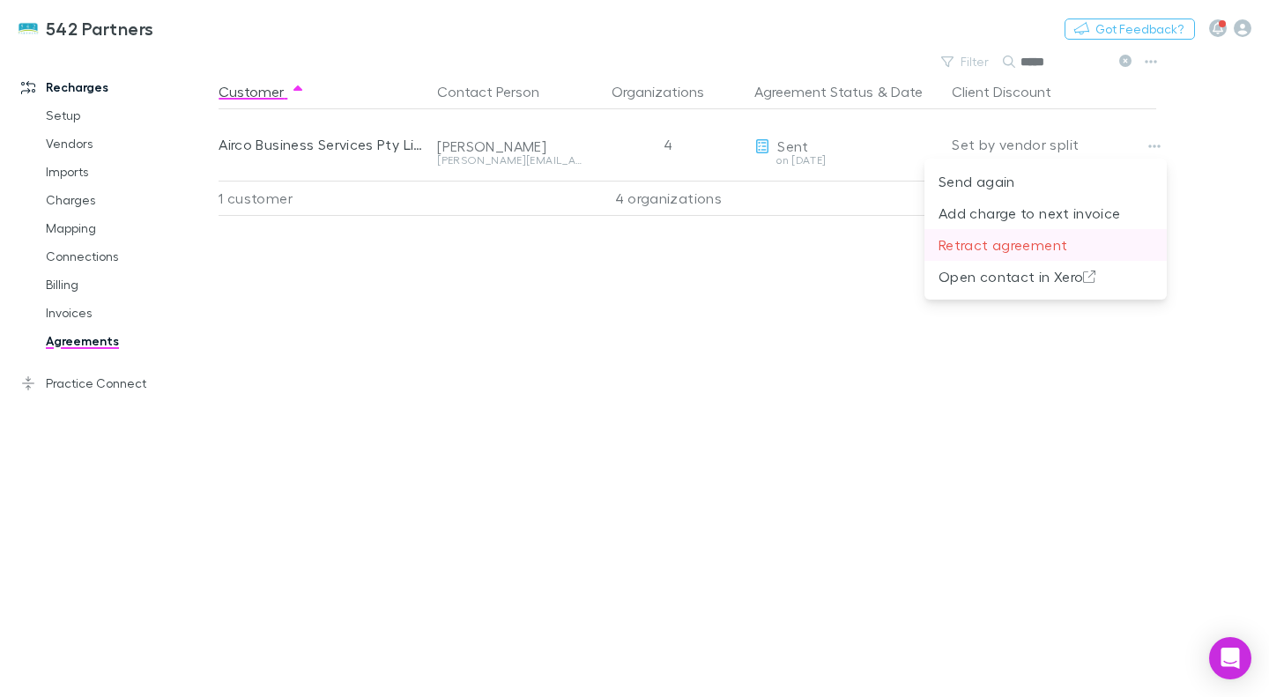
click at [1096, 239] on p "Retract agreement" at bounding box center [1046, 244] width 214 height 21
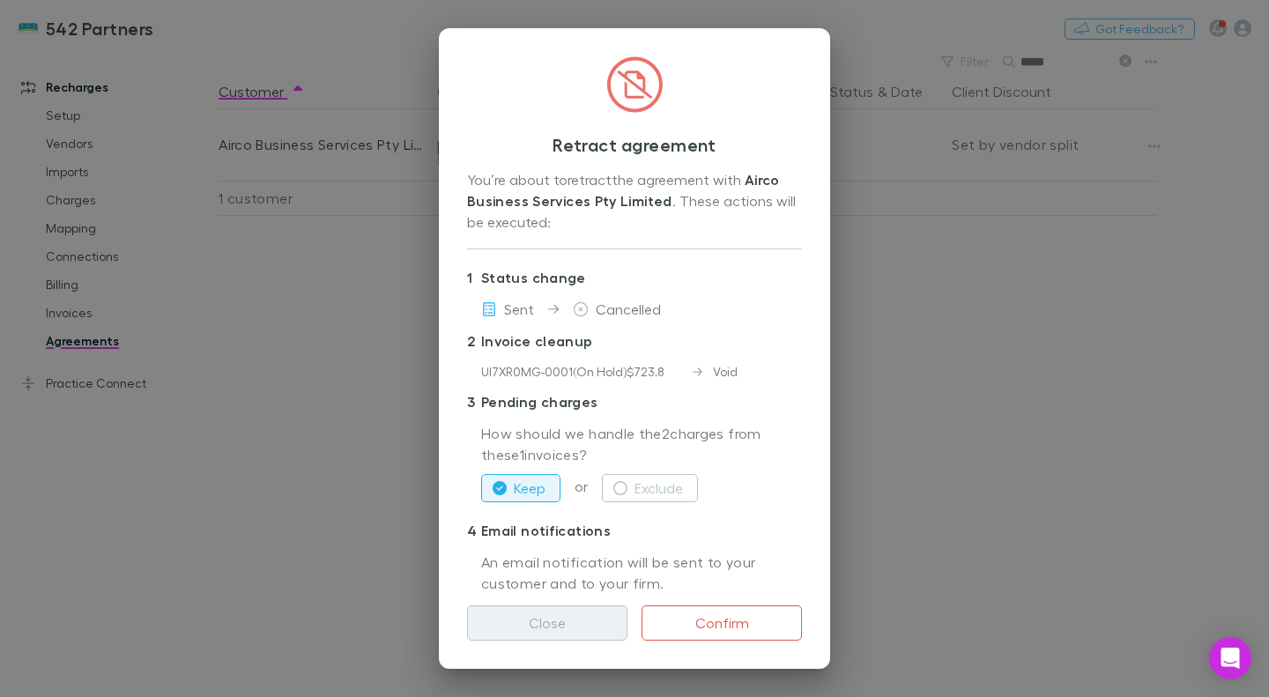
click at [576, 620] on button "Close" at bounding box center [547, 623] width 160 height 35
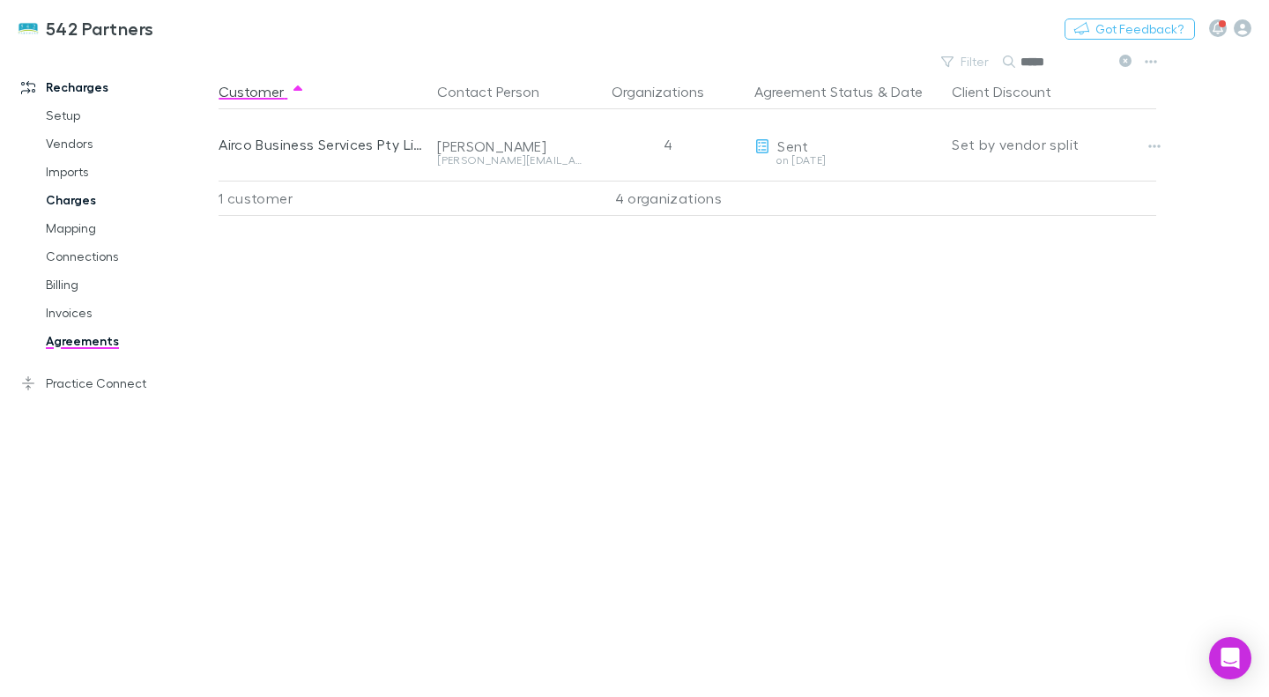
click at [108, 207] on link "Charges" at bounding box center [128, 200] width 200 height 28
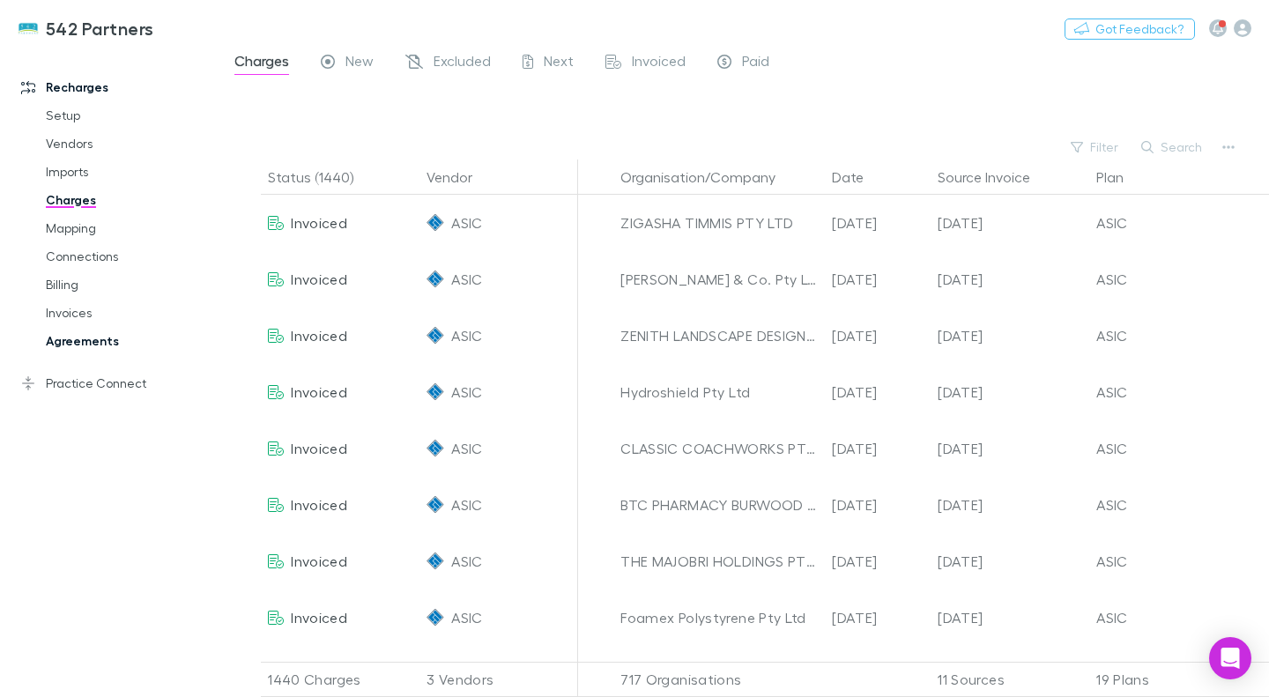
click at [108, 344] on link "Agreements" at bounding box center [128, 341] width 200 height 28
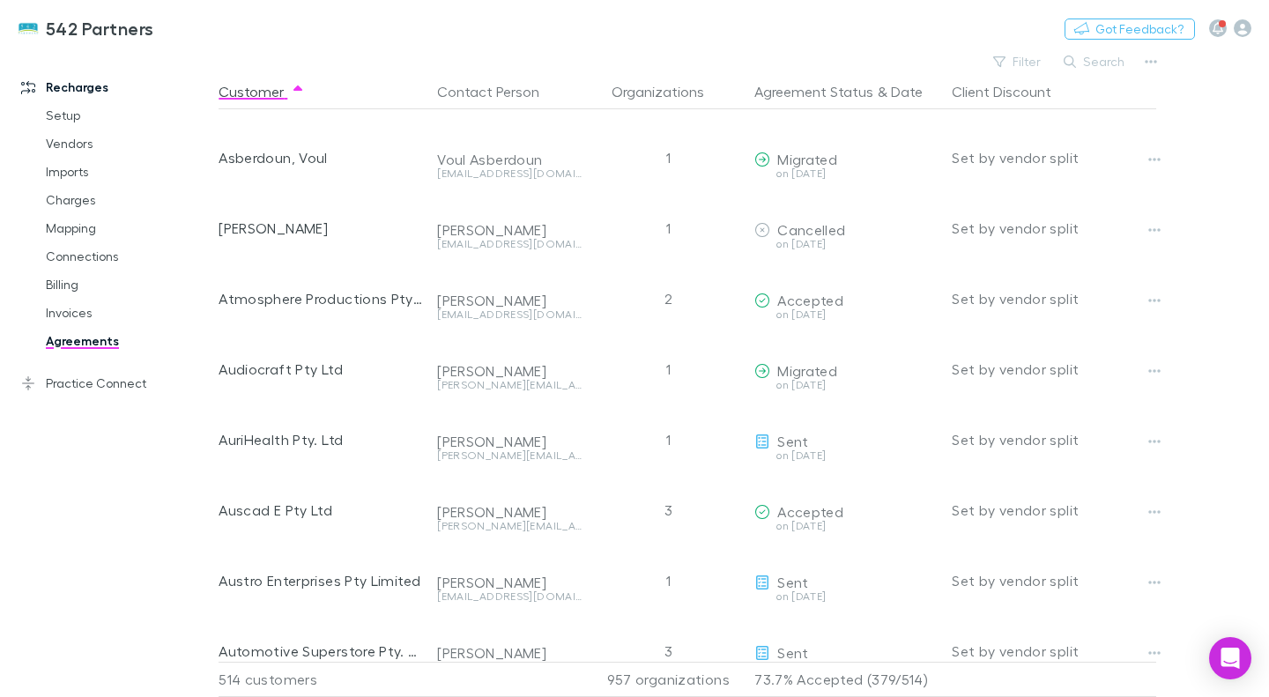
scroll to position [2809, 0]
click at [1027, 66] on button "Filter" at bounding box center [1018, 61] width 67 height 21
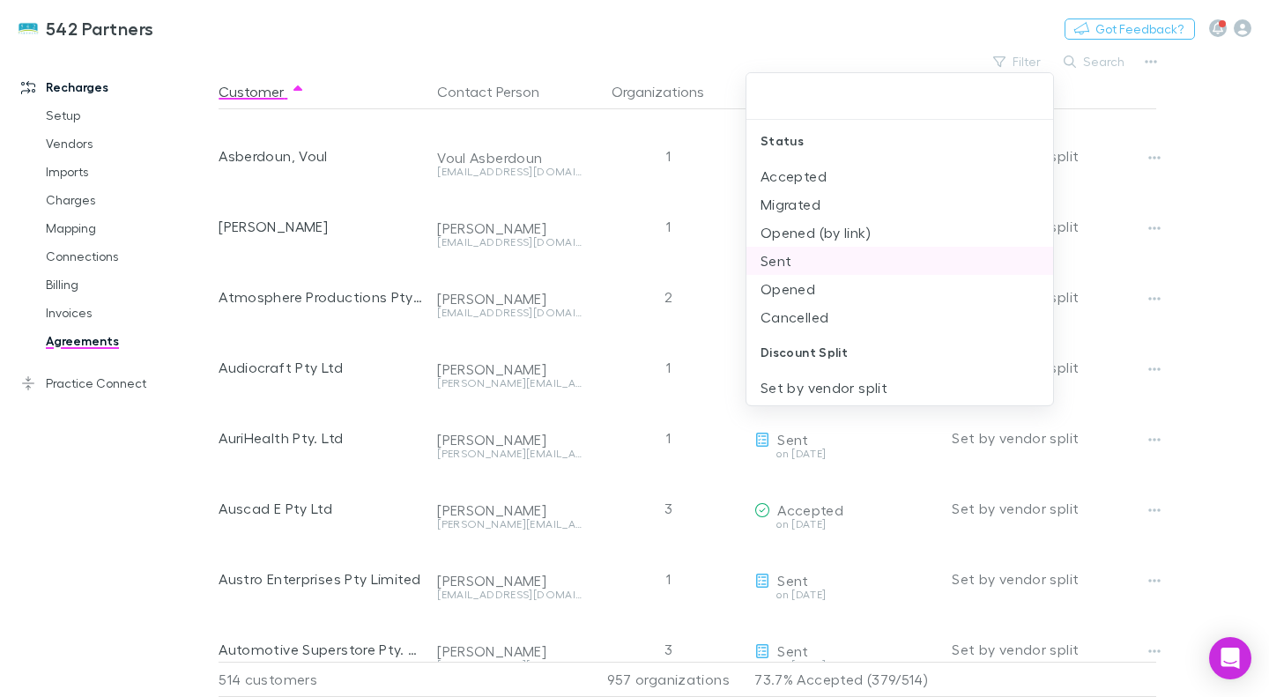
click at [795, 260] on li "Sent" at bounding box center [900, 261] width 307 height 28
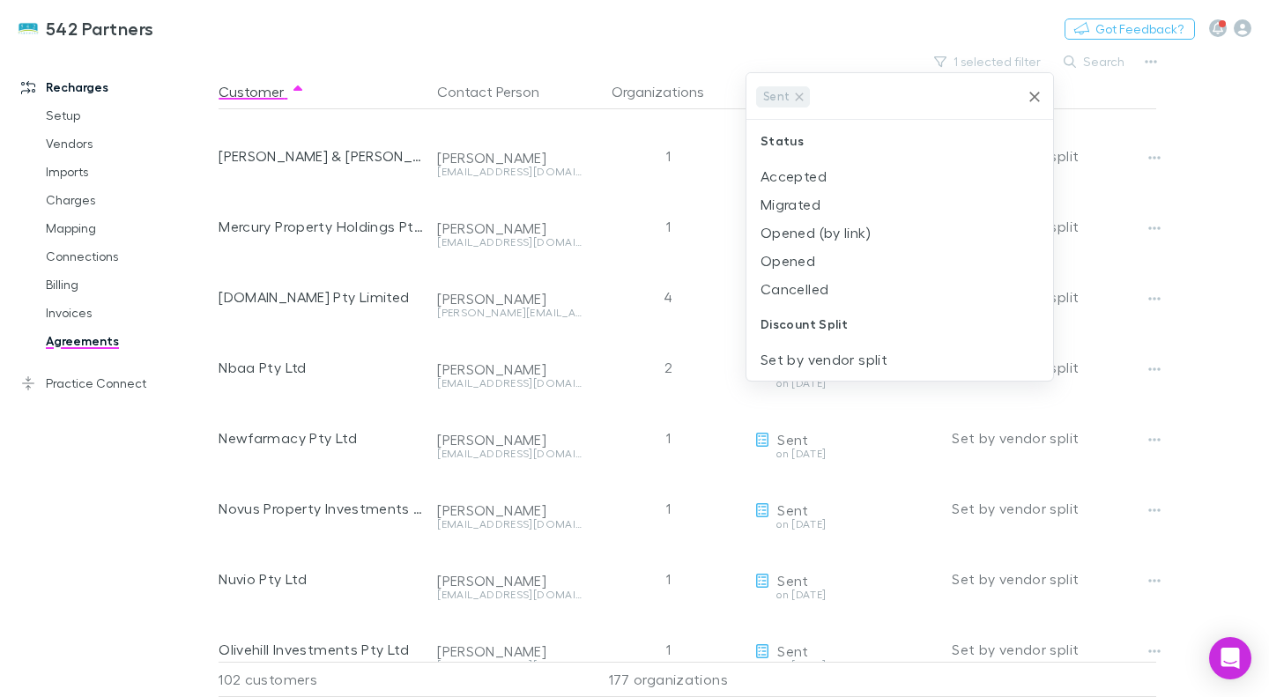
scroll to position [271, 0]
click at [1037, 105] on icon "Clear" at bounding box center [1035, 97] width 18 height 18
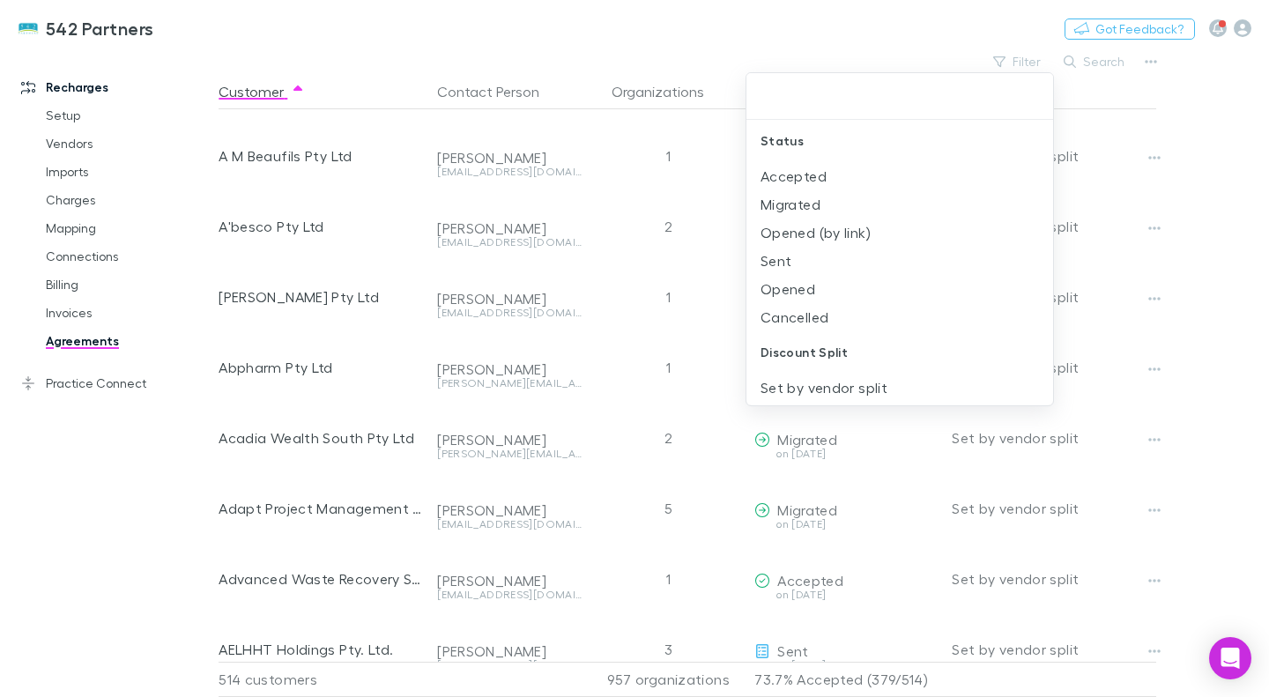
scroll to position [2809, 0]
click at [1211, 258] on div at bounding box center [634, 348] width 1269 height 697
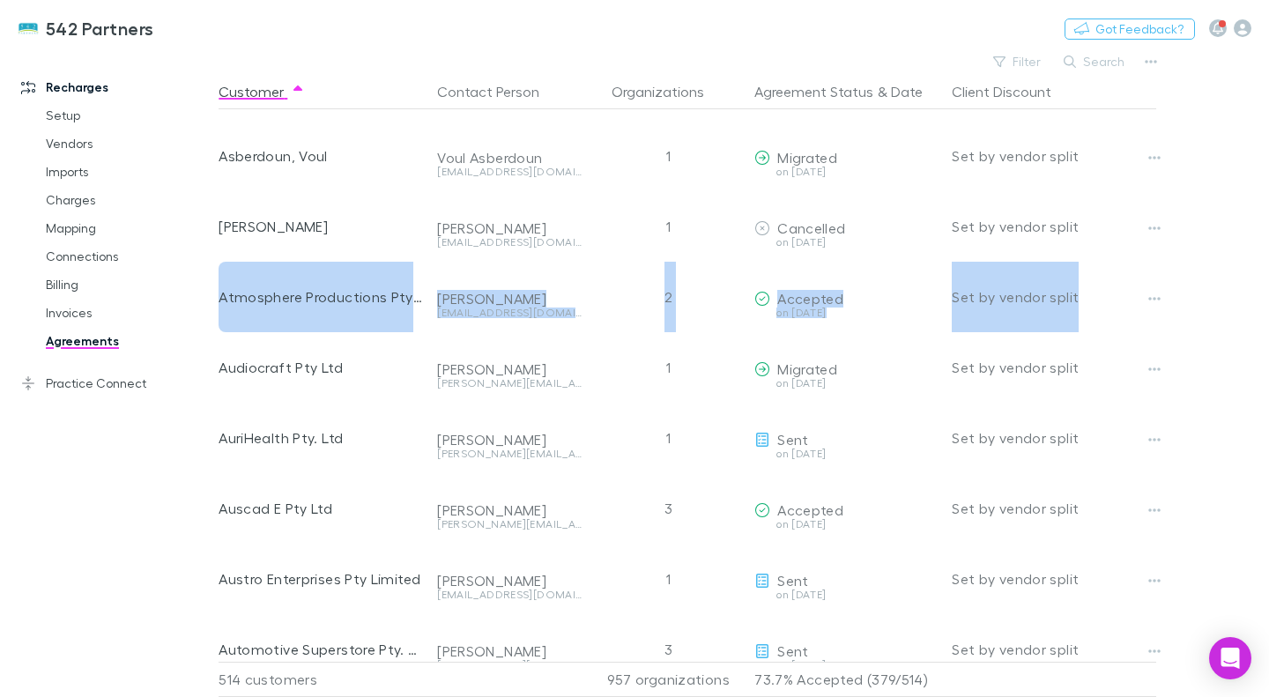
drag, startPoint x: 1248, startPoint y: 254, endPoint x: 1259, endPoint y: 301, distance: 48.1
click at [1259, 301] on main "Filter Search Customer Contact Person Organizations Agreement Status & Date Cli…" at bounding box center [744, 373] width 1051 height 648
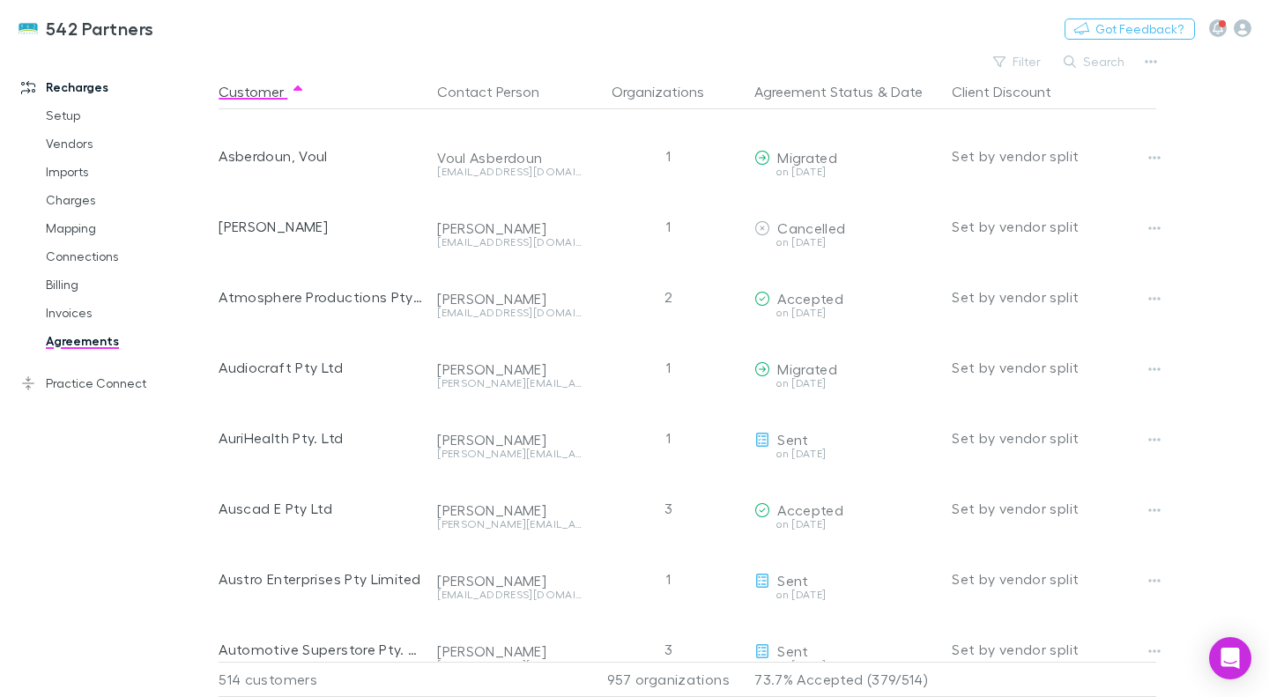
click at [1259, 301] on main "Filter Search Customer Contact Person Organizations Agreement Status & Date Cli…" at bounding box center [744, 373] width 1051 height 648
click at [1020, 66] on button "Filter" at bounding box center [1018, 61] width 67 height 21
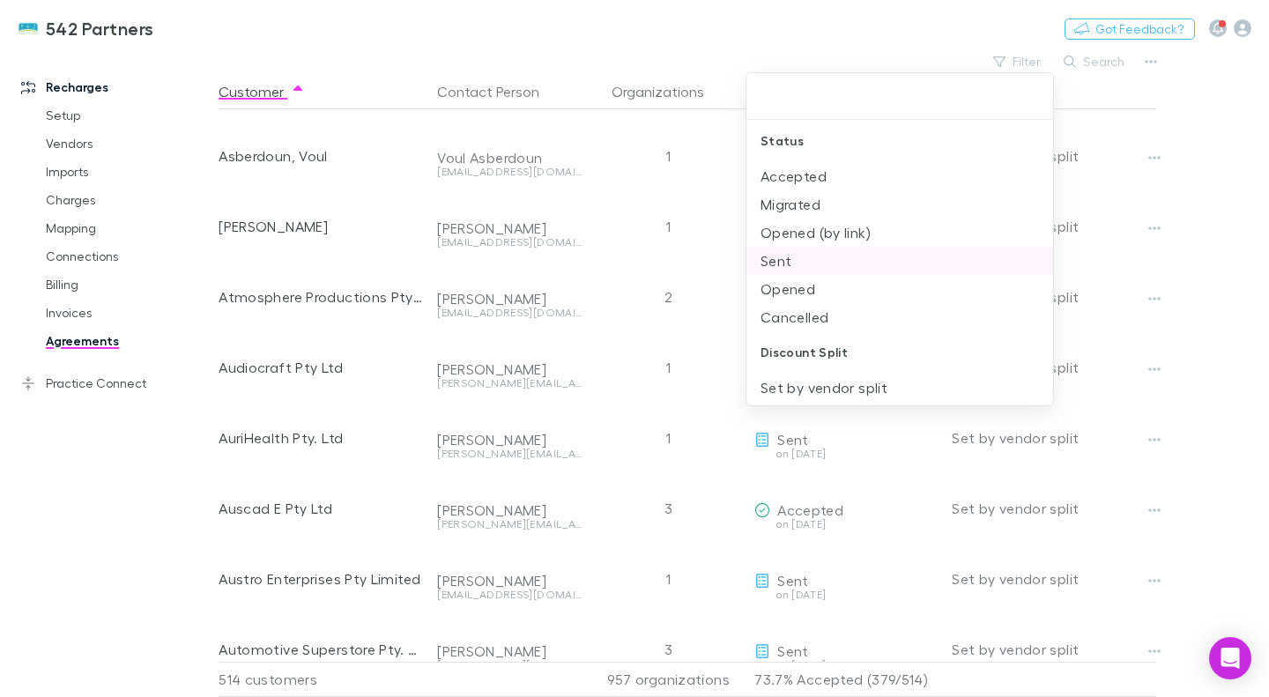
click at [841, 257] on li "Sent" at bounding box center [900, 261] width 307 height 28
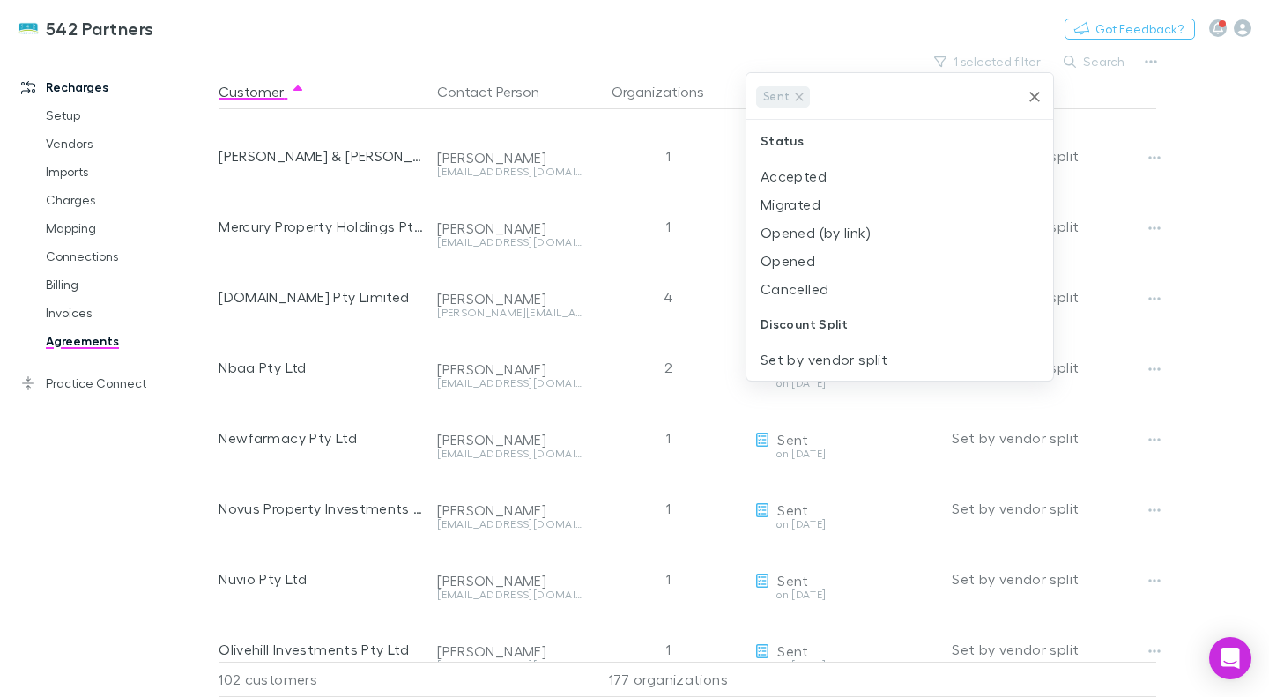
scroll to position [271, 0]
click at [1216, 272] on div at bounding box center [634, 348] width 1269 height 697
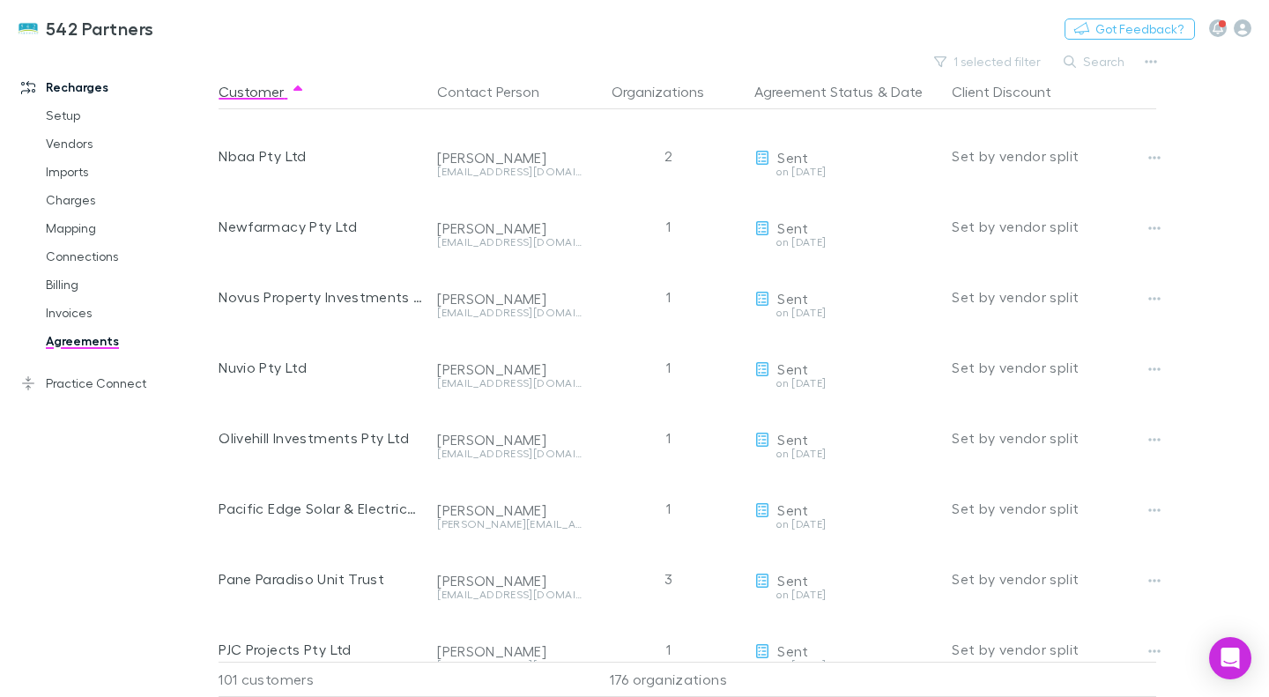
scroll to position [2951, 0]
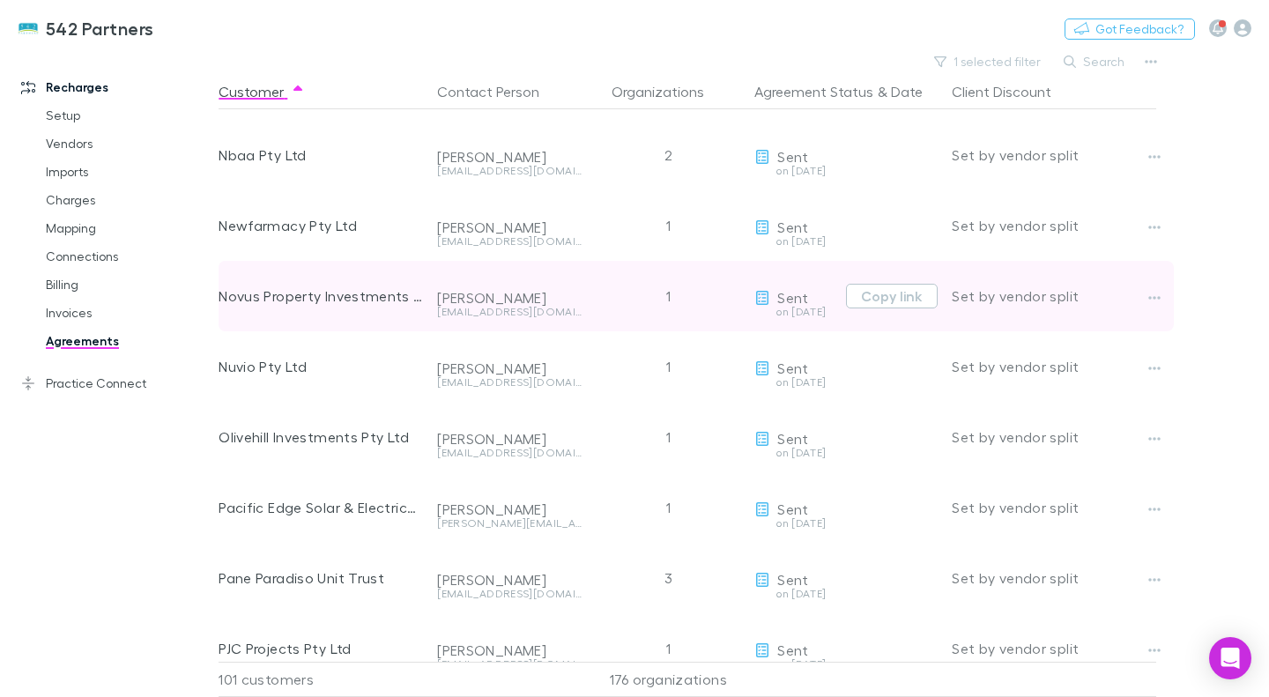
click at [608, 313] on div "1" at bounding box center [668, 296] width 159 height 71
click at [1150, 303] on icon "button" at bounding box center [1154, 298] width 12 height 14
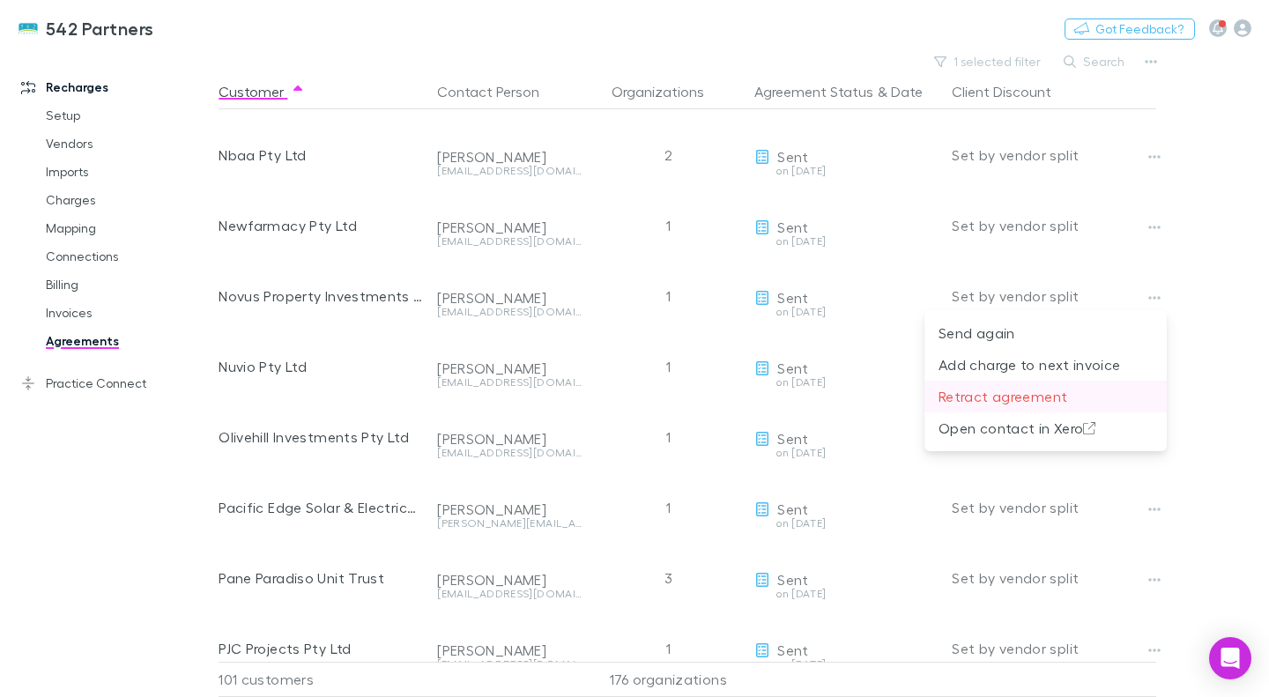
click at [1011, 398] on p "Retract agreement" at bounding box center [1046, 396] width 214 height 21
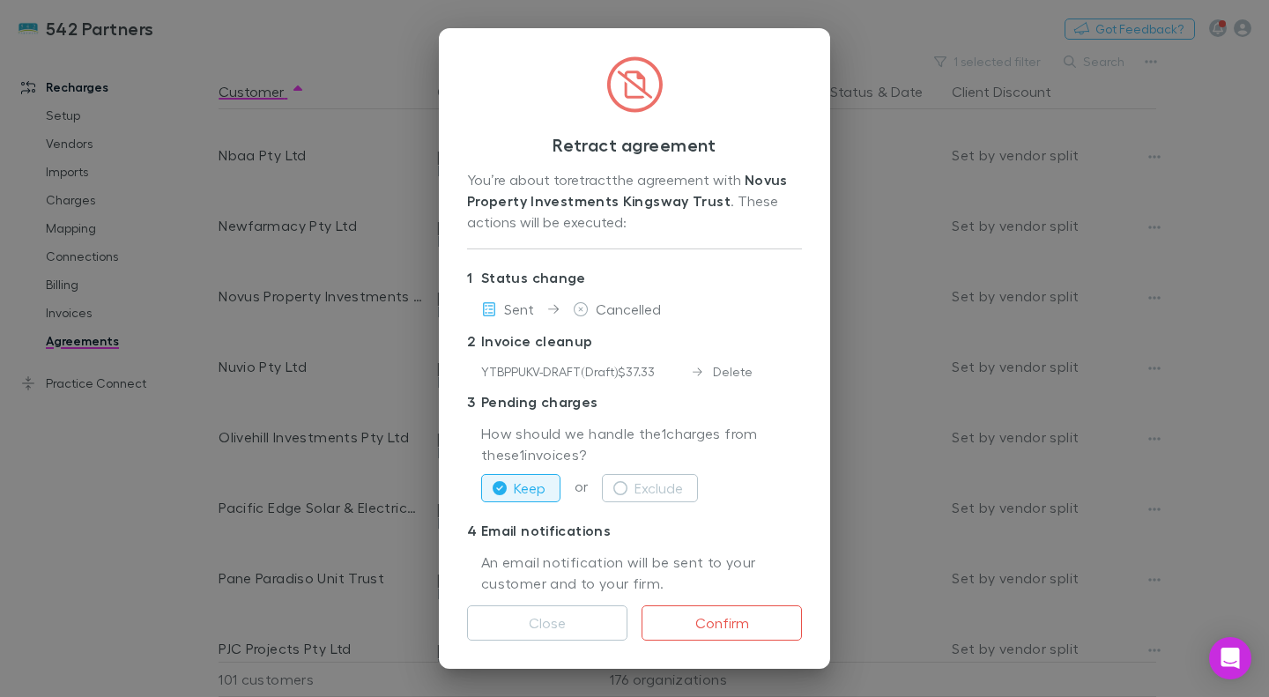
click at [739, 375] on div "Delete" at bounding box center [723, 371] width 60 height 19
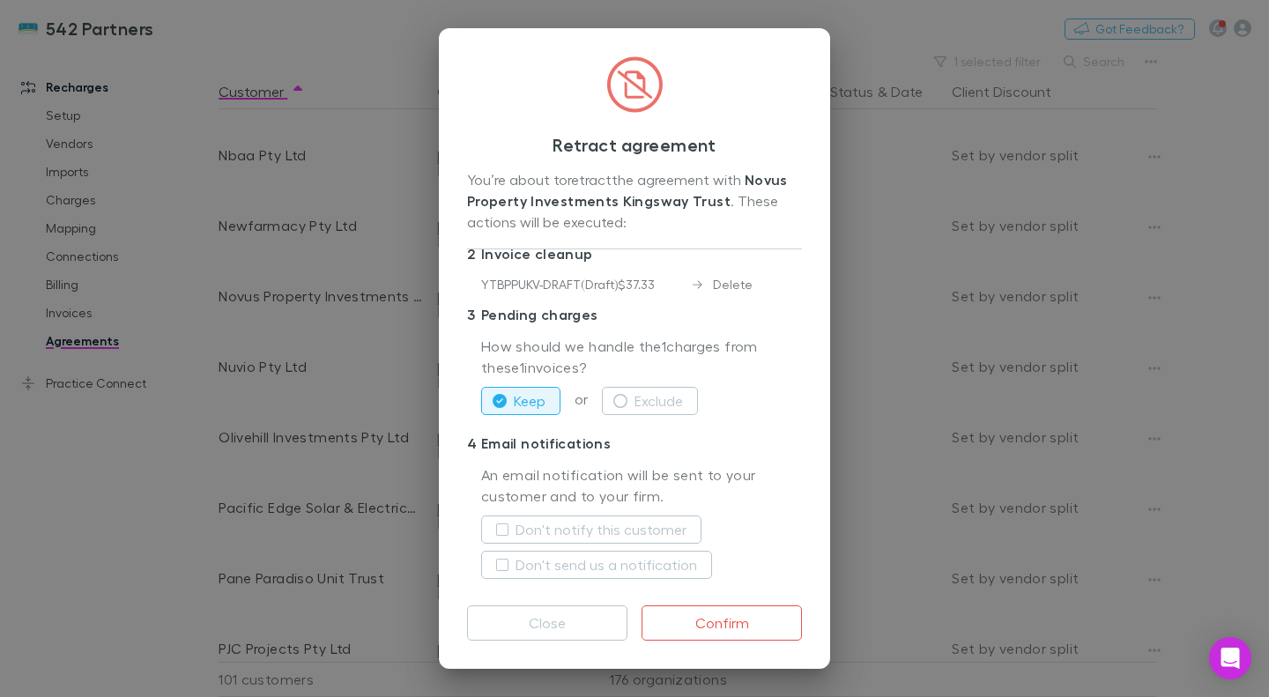
scroll to position [89, 0]
click at [620, 392] on icon "button" at bounding box center [620, 399] width 14 height 14
click at [494, 392] on icon "button" at bounding box center [500, 399] width 14 height 14
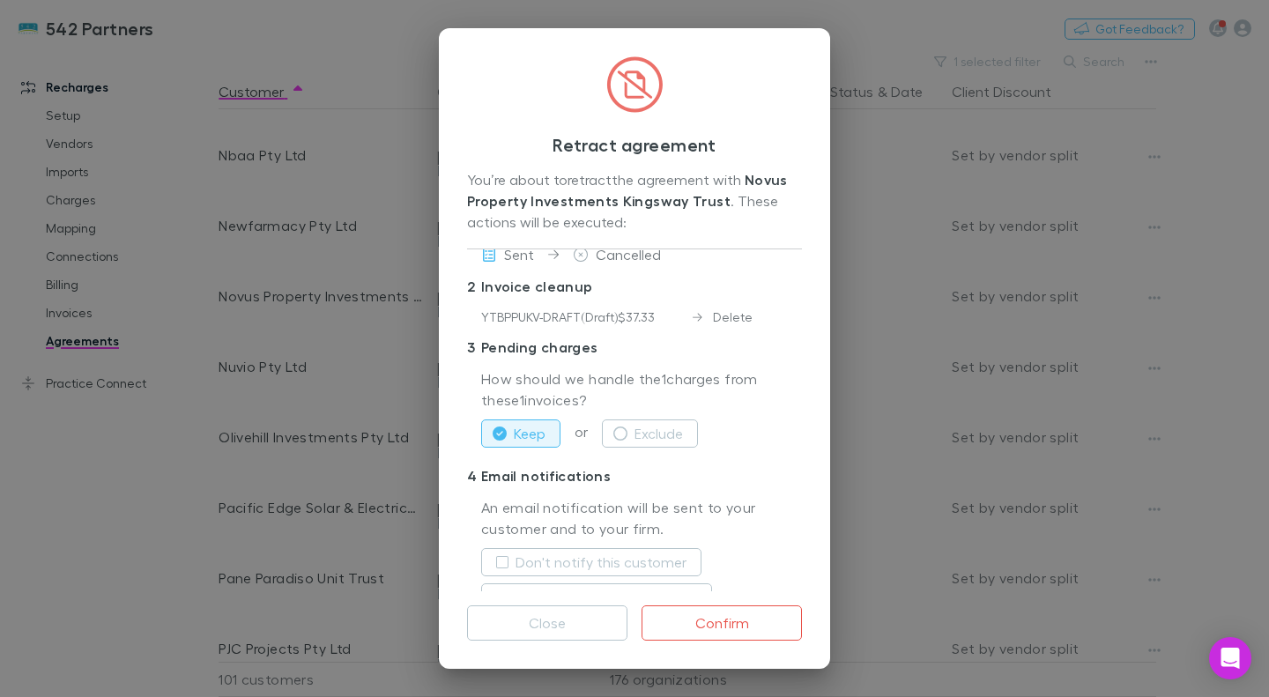
scroll to position [56, 0]
click at [616, 428] on icon "button" at bounding box center [620, 433] width 14 height 14
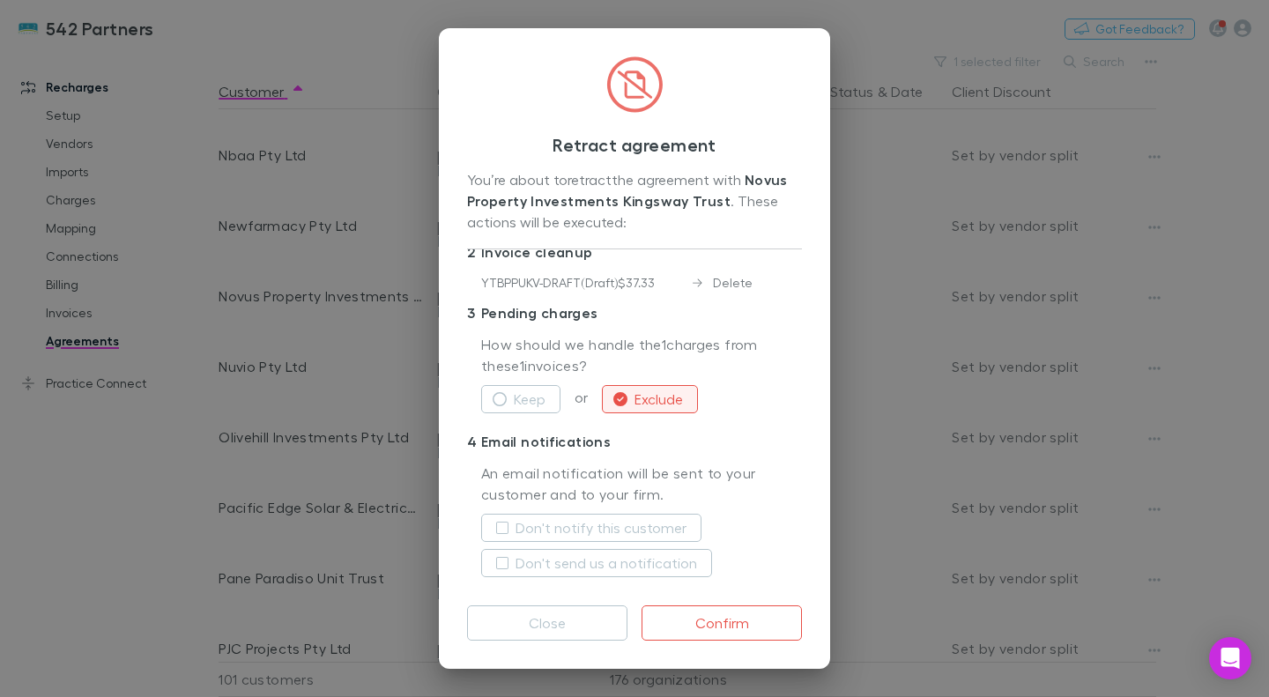
scroll to position [88, 0]
click at [732, 628] on button "Confirm" at bounding box center [722, 623] width 160 height 35
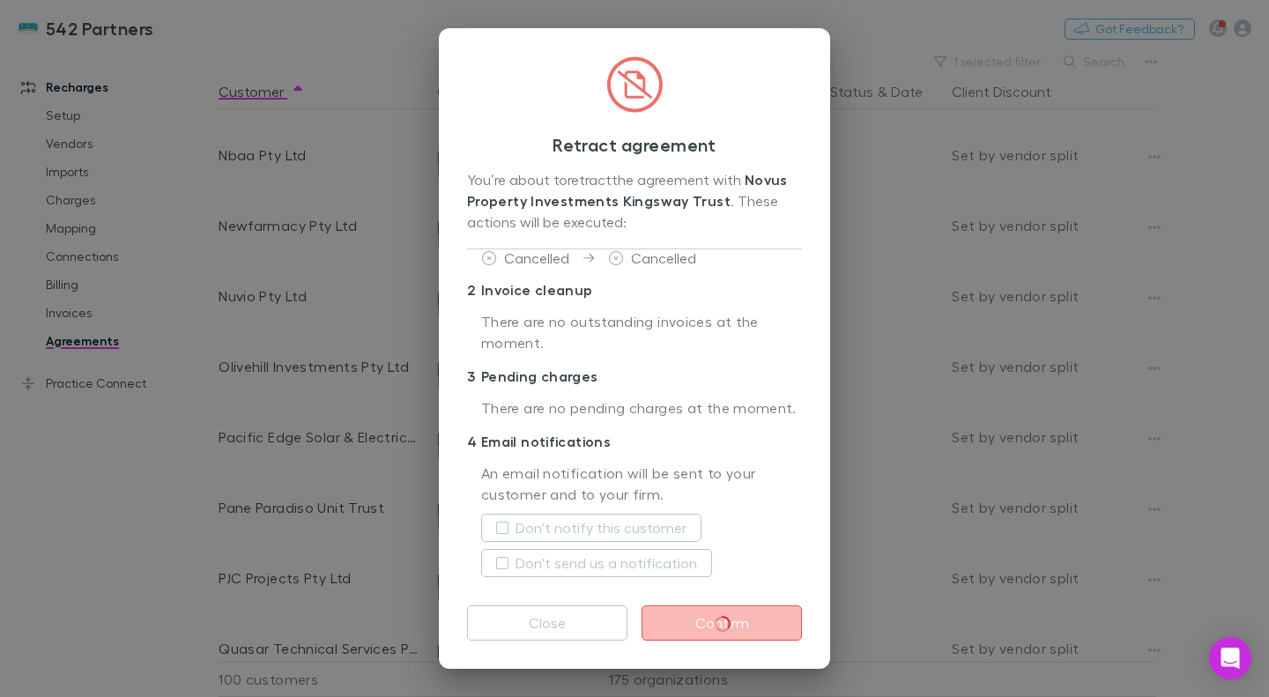
scroll to position [51, 0]
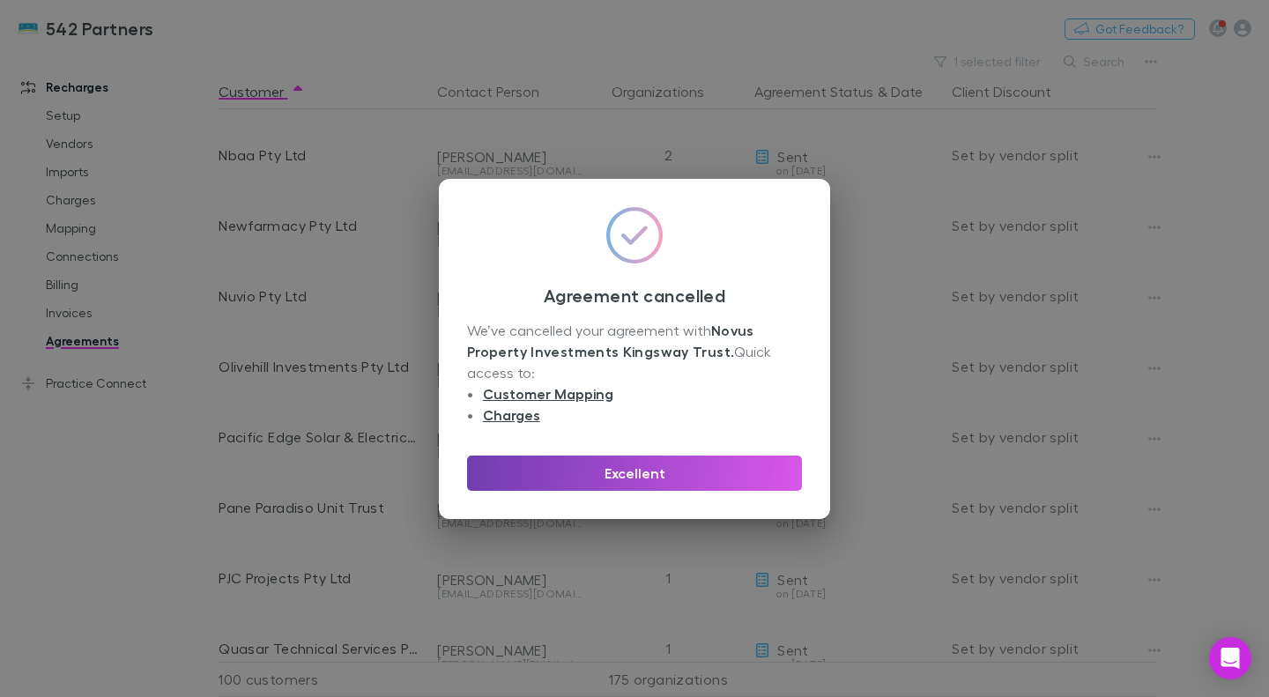
click at [669, 480] on button "Excellent" at bounding box center [634, 473] width 335 height 35
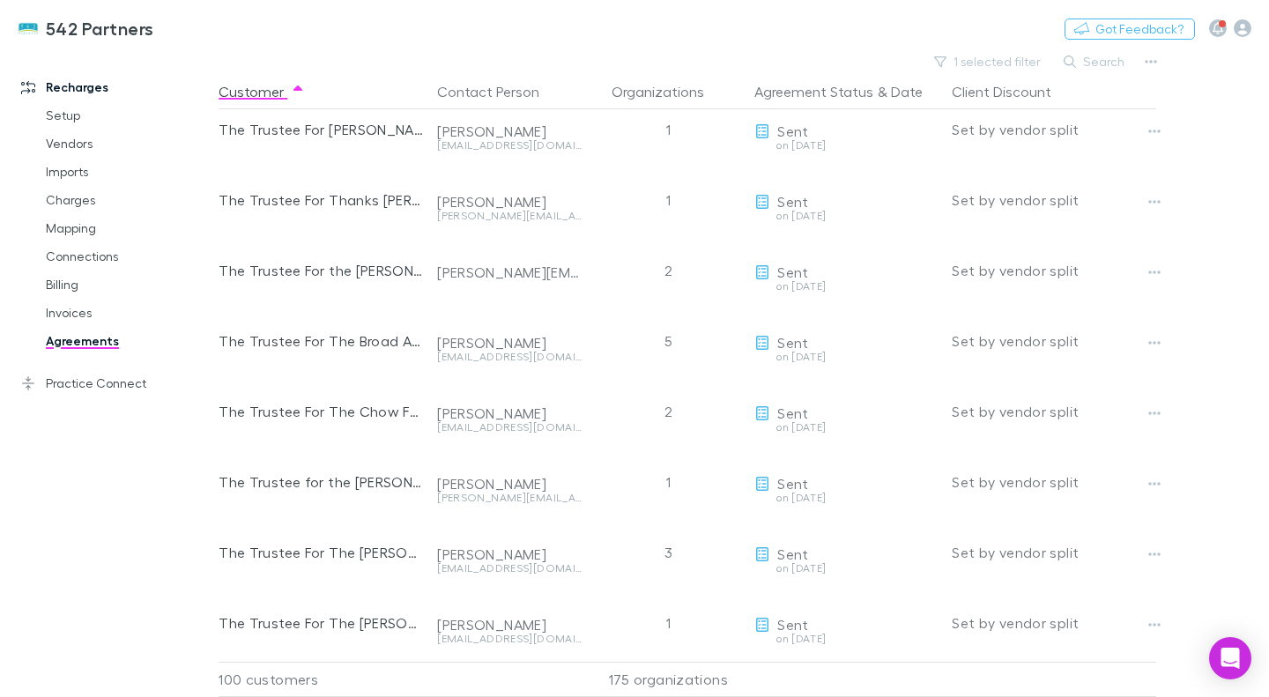
scroll to position [5746, 0]
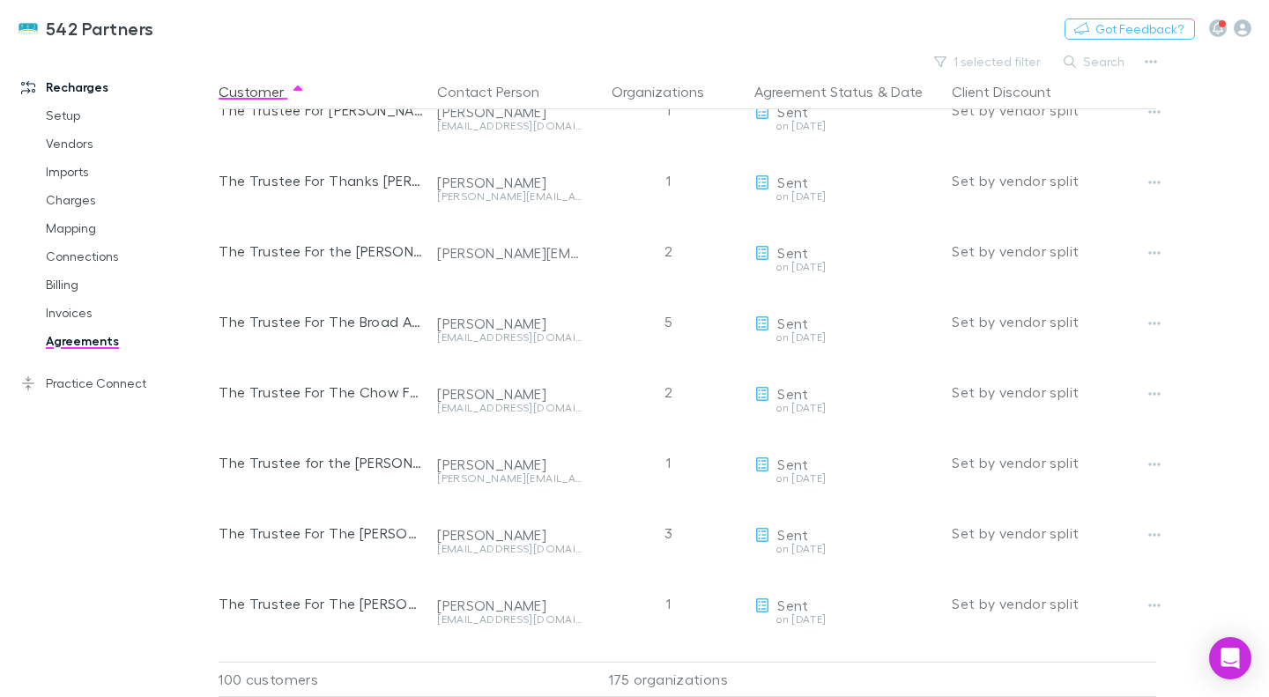
click at [1261, 606] on main "1 selected filter Search Customer Contact Person Organizations Agreement Status…" at bounding box center [744, 373] width 1051 height 648
